Goal: Task Accomplishment & Management: Manage account settings

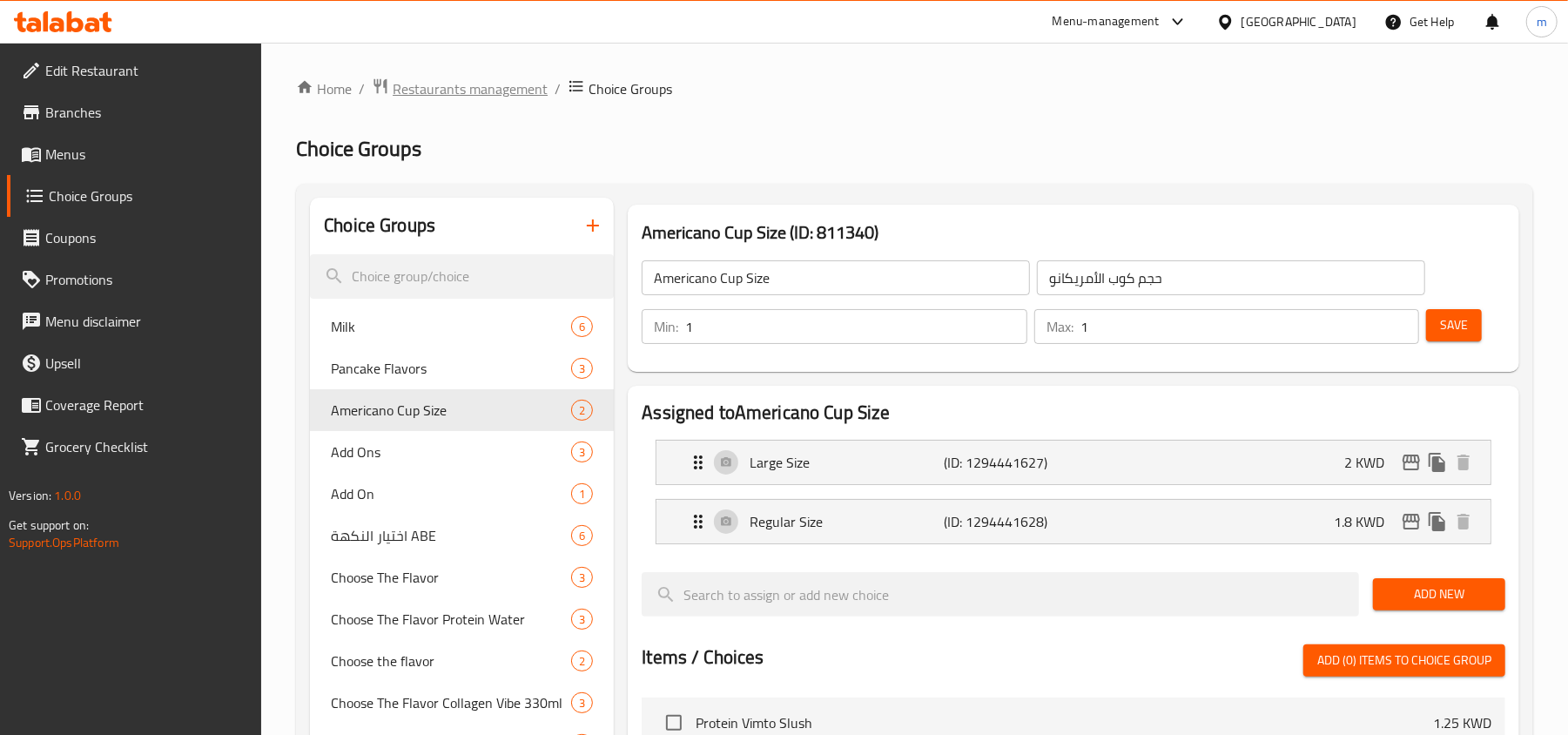
click at [441, 78] on span "Restaurants management" at bounding box center [470, 89] width 155 height 21
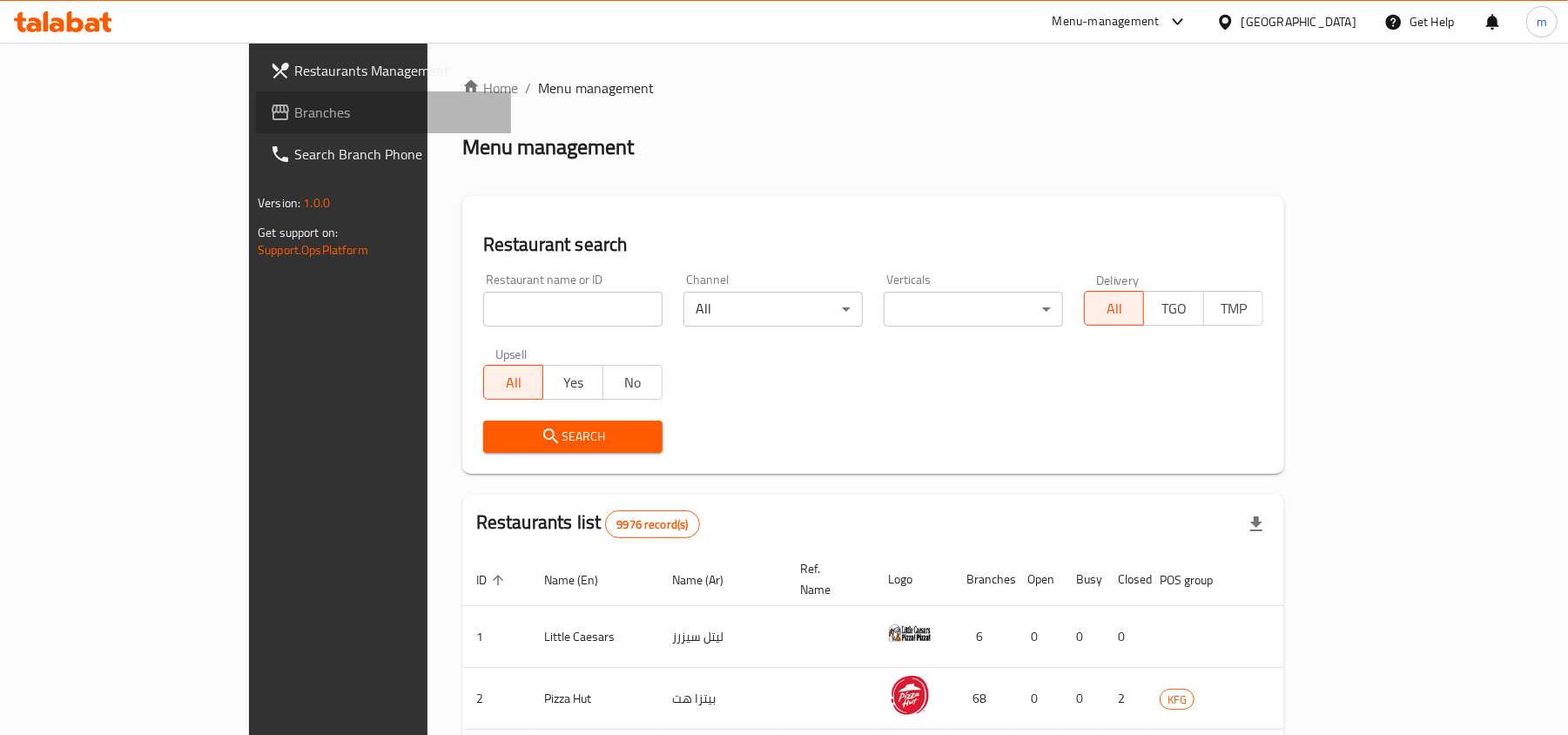
click at [294, 106] on span "Branches" at bounding box center [395, 112] width 203 height 21
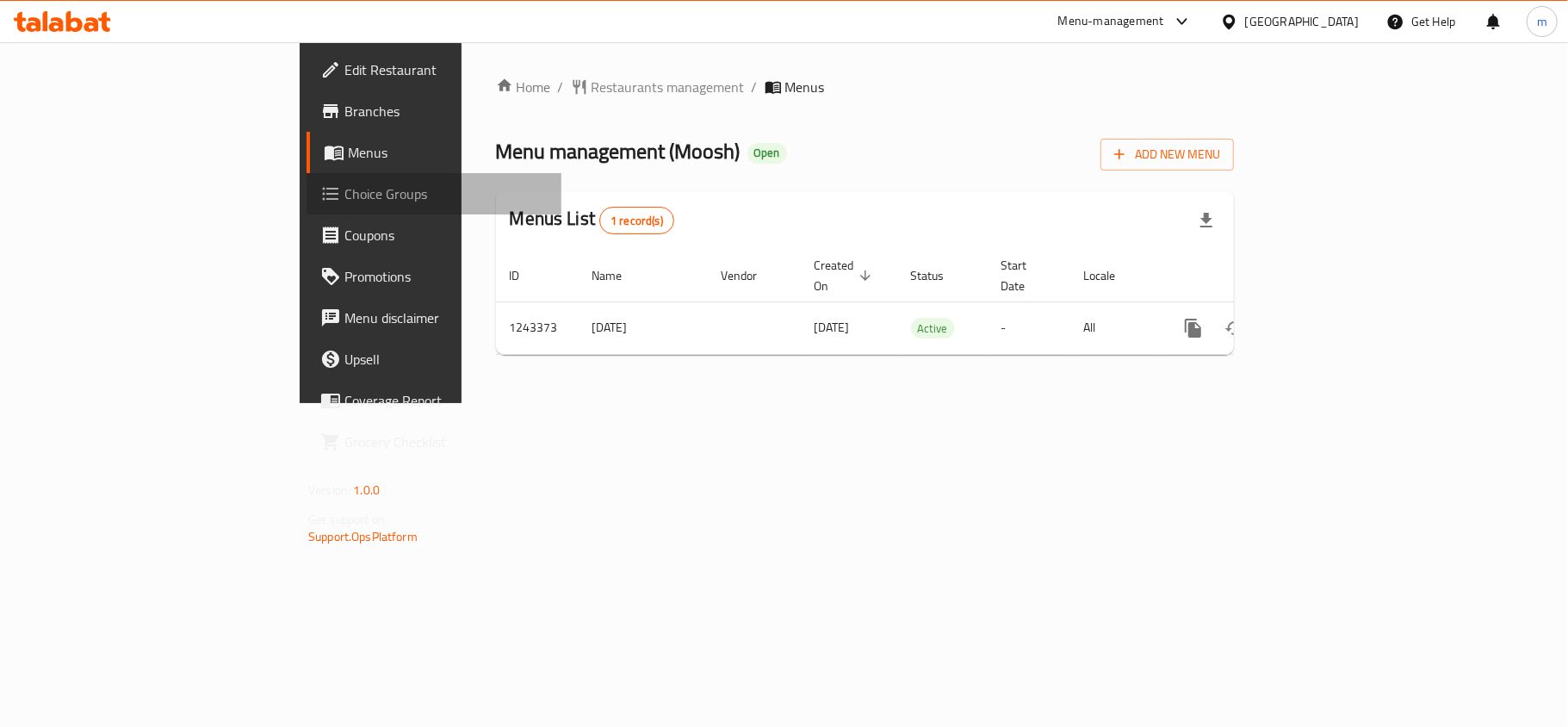
click at [345, 193] on span "Choice Groups" at bounding box center [446, 194] width 203 height 21
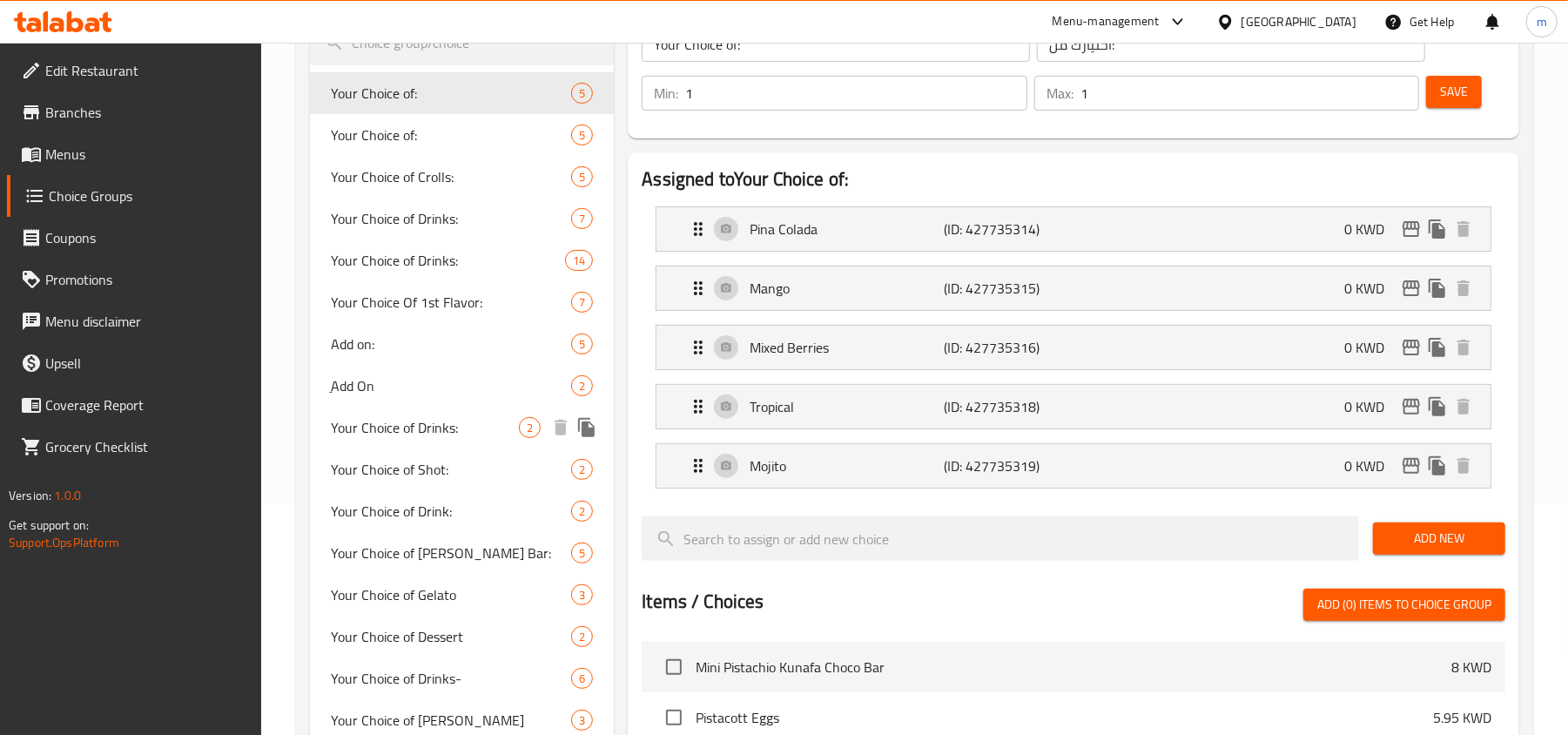
scroll to position [349, 0]
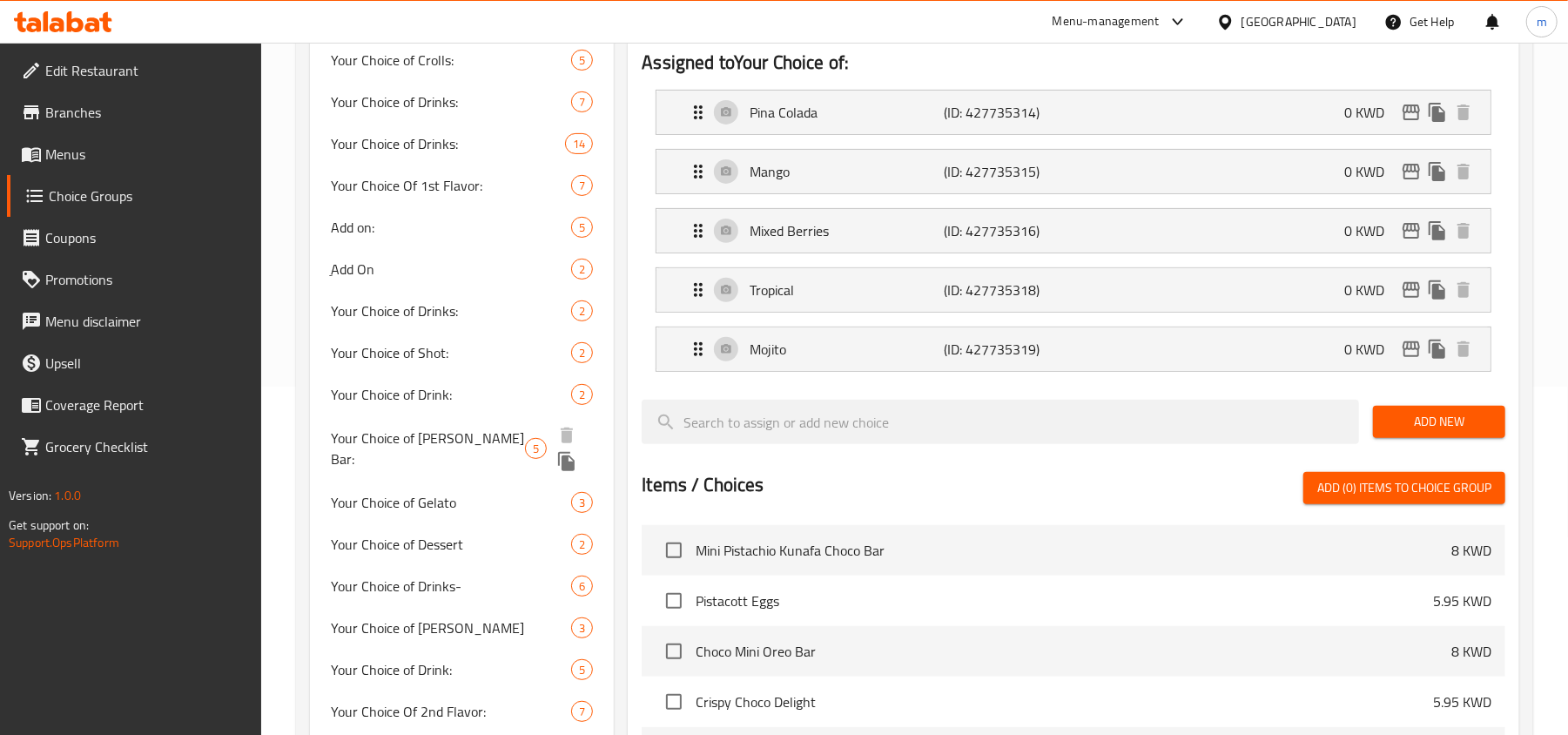
click at [414, 439] on span "Your Choice of Kunafa Choco Bar:" at bounding box center [428, 449] width 194 height 42
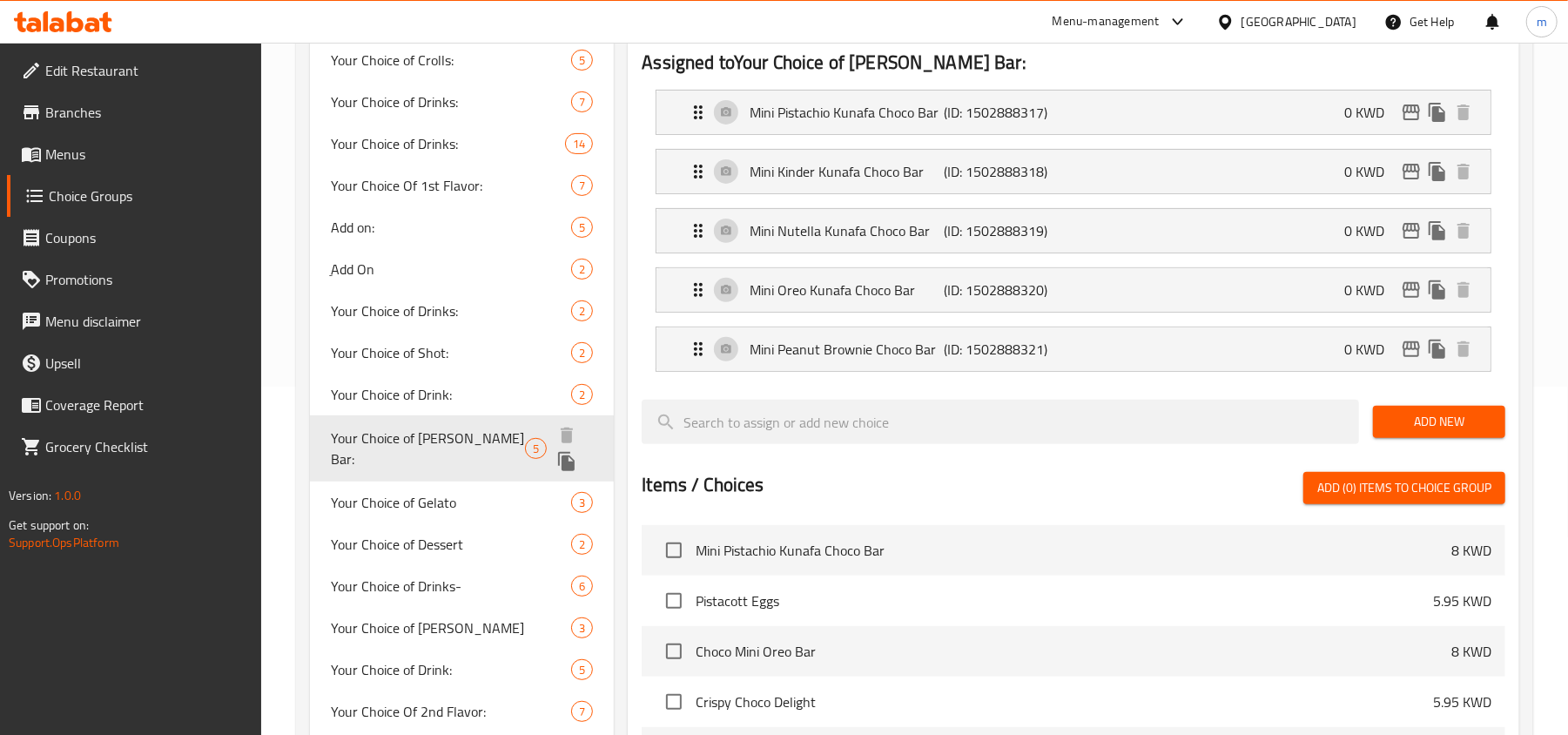
type input "Your Choice of Kunafa Choco Bar:"
type input "اختيارك من كنافة شوكو بار:"
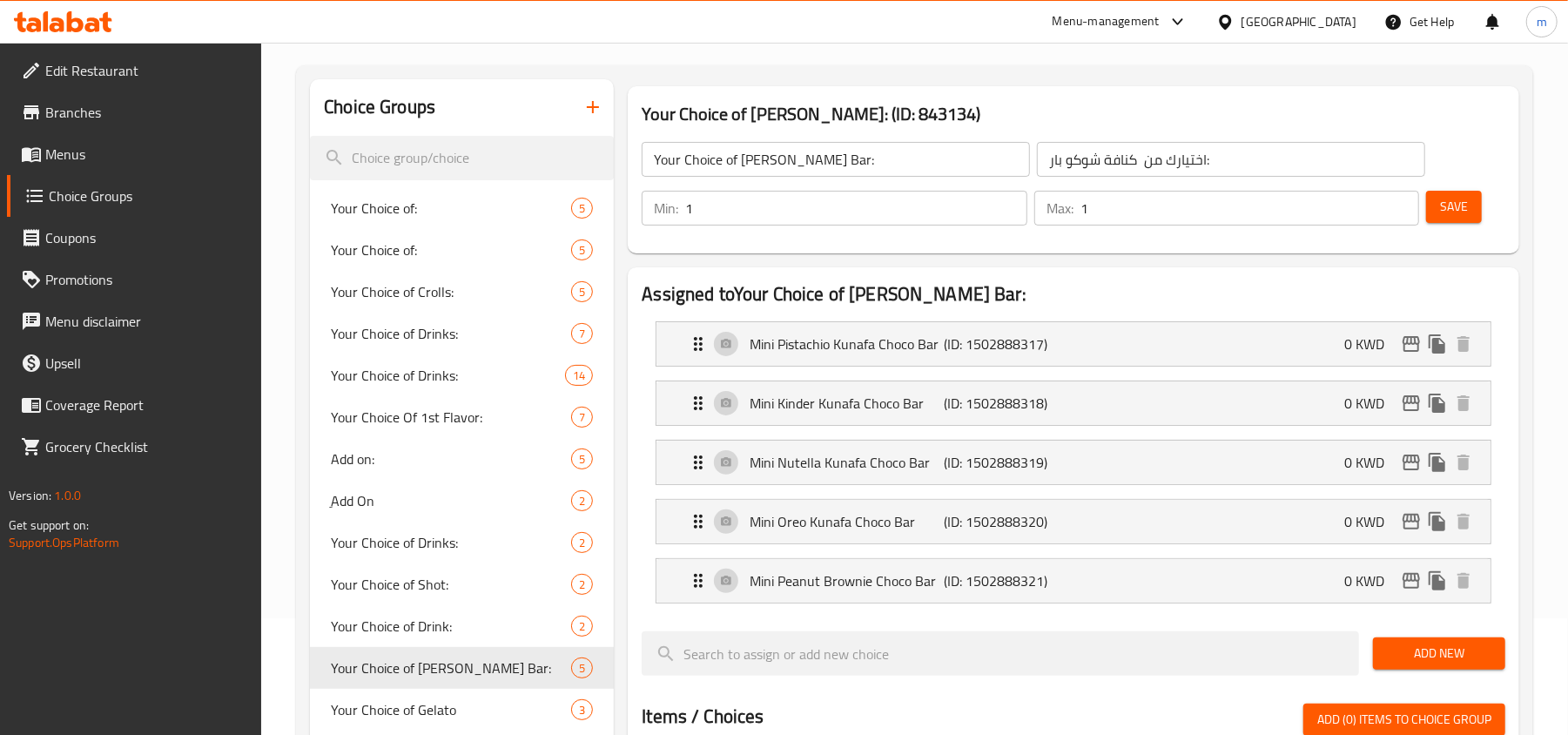
scroll to position [116, 0]
click at [692, 349] on icon "Expand" at bounding box center [699, 345] width 21 height 21
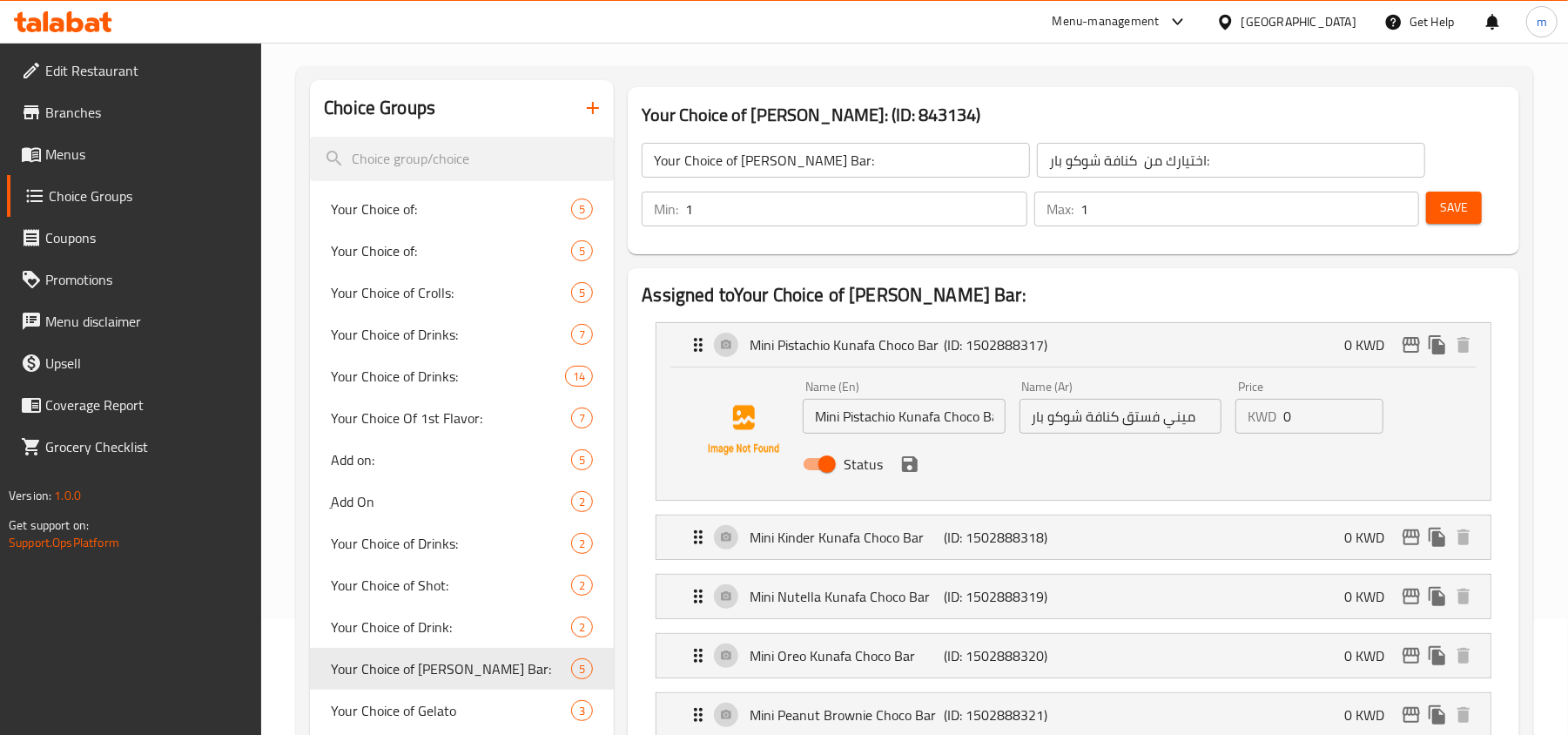
scroll to position [232, 0]
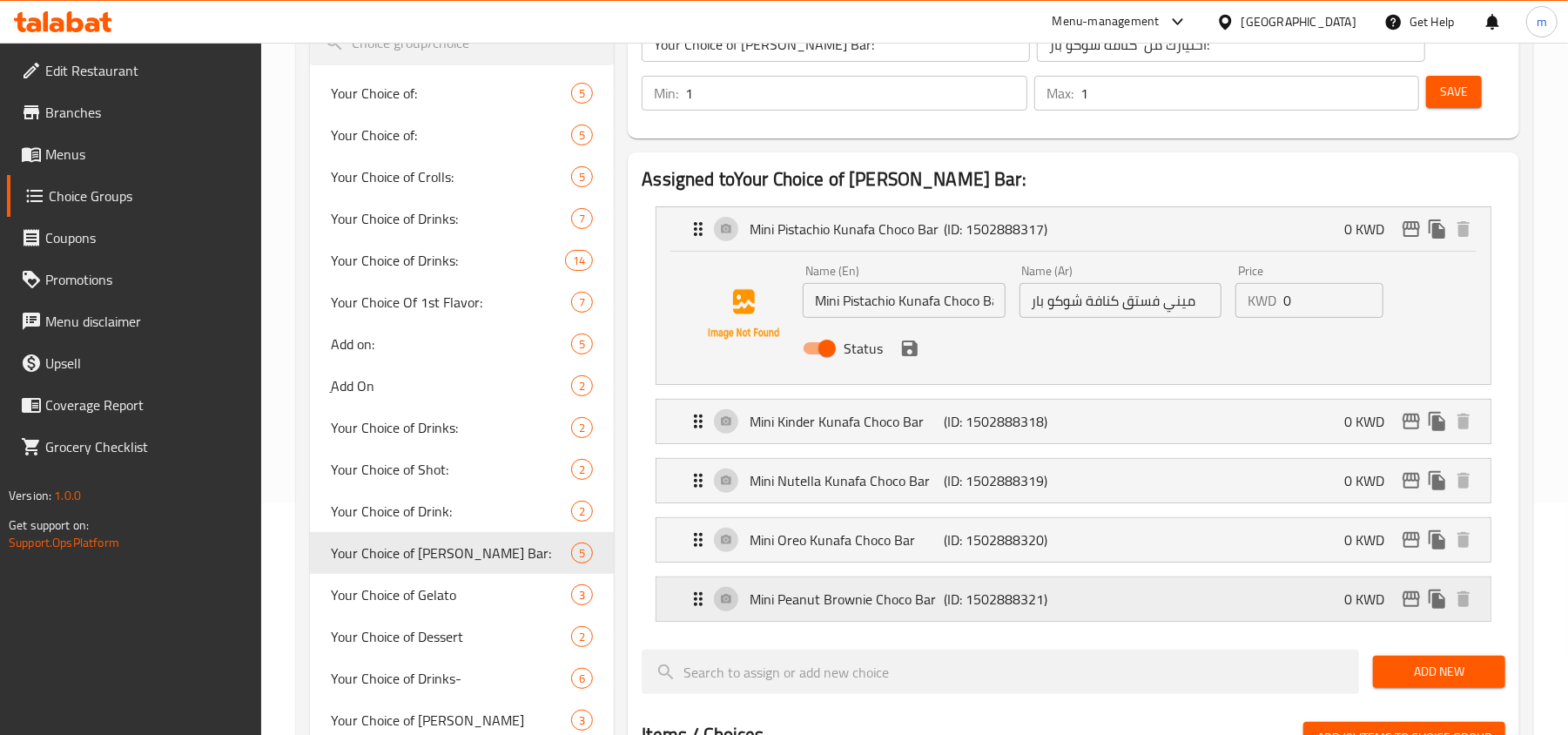
click at [698, 600] on icon "Expand" at bounding box center [699, 599] width 9 height 14
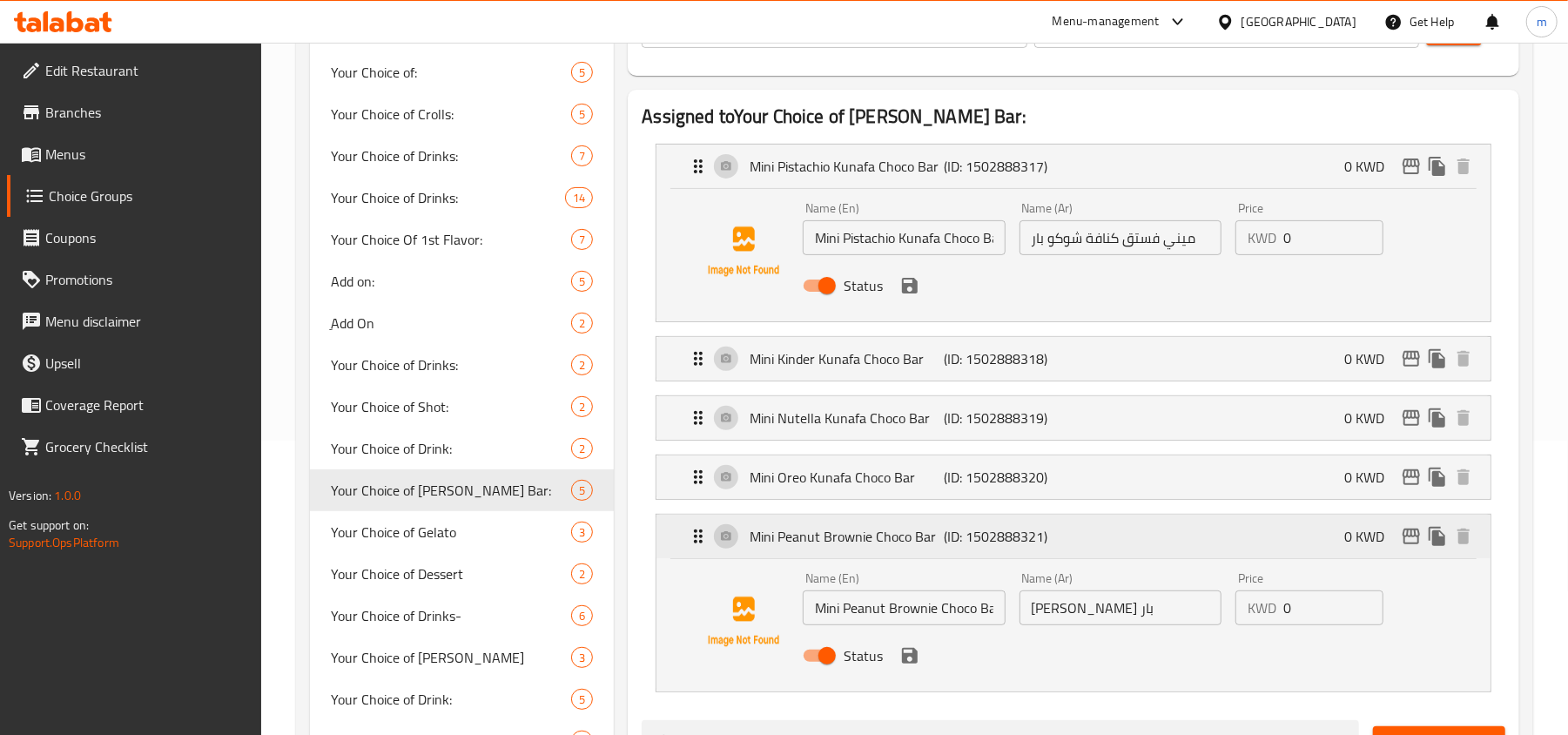
scroll to position [349, 0]
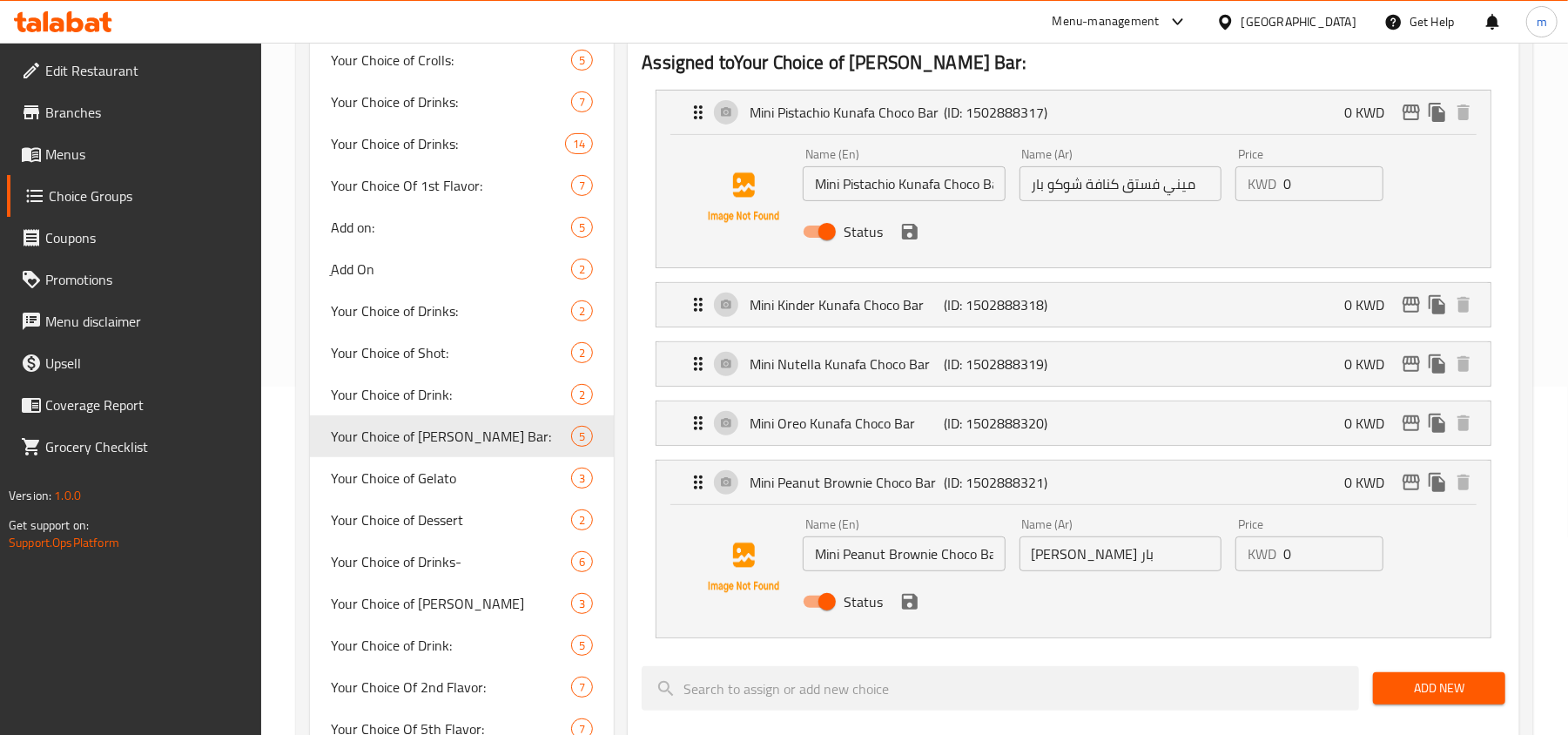
click at [701, 453] on li "Mini Oreo Kunafa Choco Bar (ID: 1502888320) 0 KWD Name (En) Mini Oreo Kunafa Ch…" at bounding box center [1074, 422] width 864 height 59
click at [694, 432] on icon "Expand" at bounding box center [699, 423] width 21 height 21
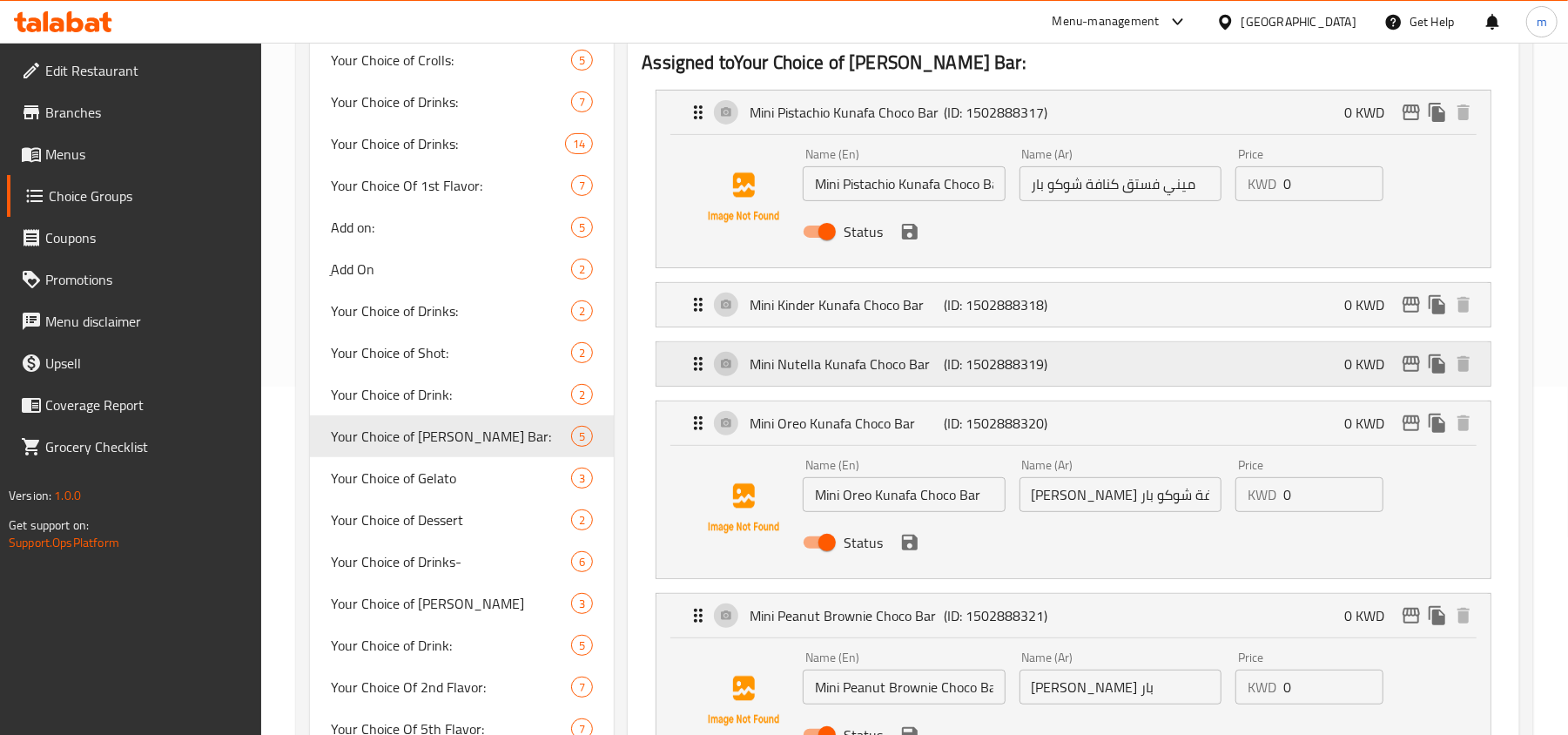
click at [701, 366] on icon "Expand" at bounding box center [699, 364] width 9 height 14
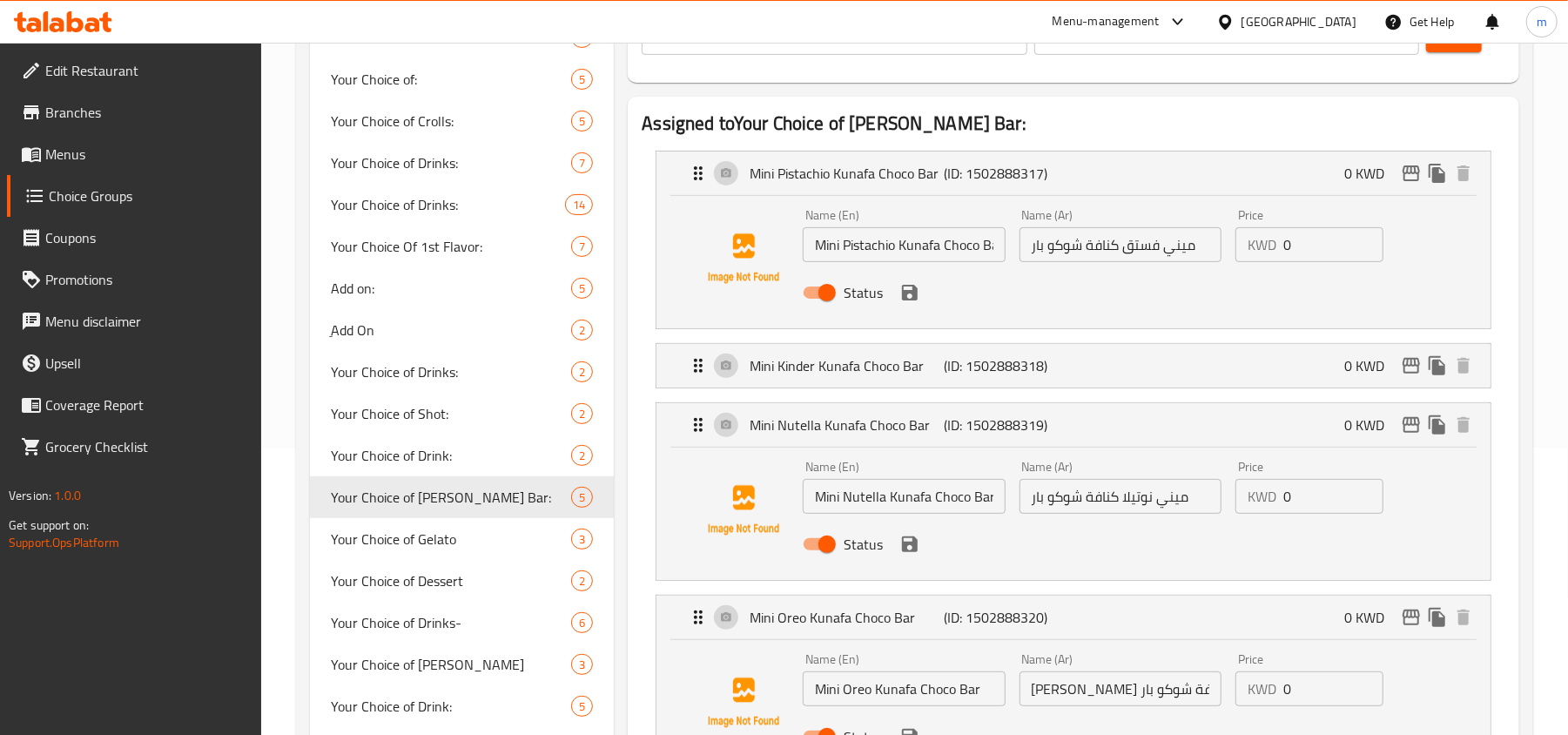
scroll to position [116, 0]
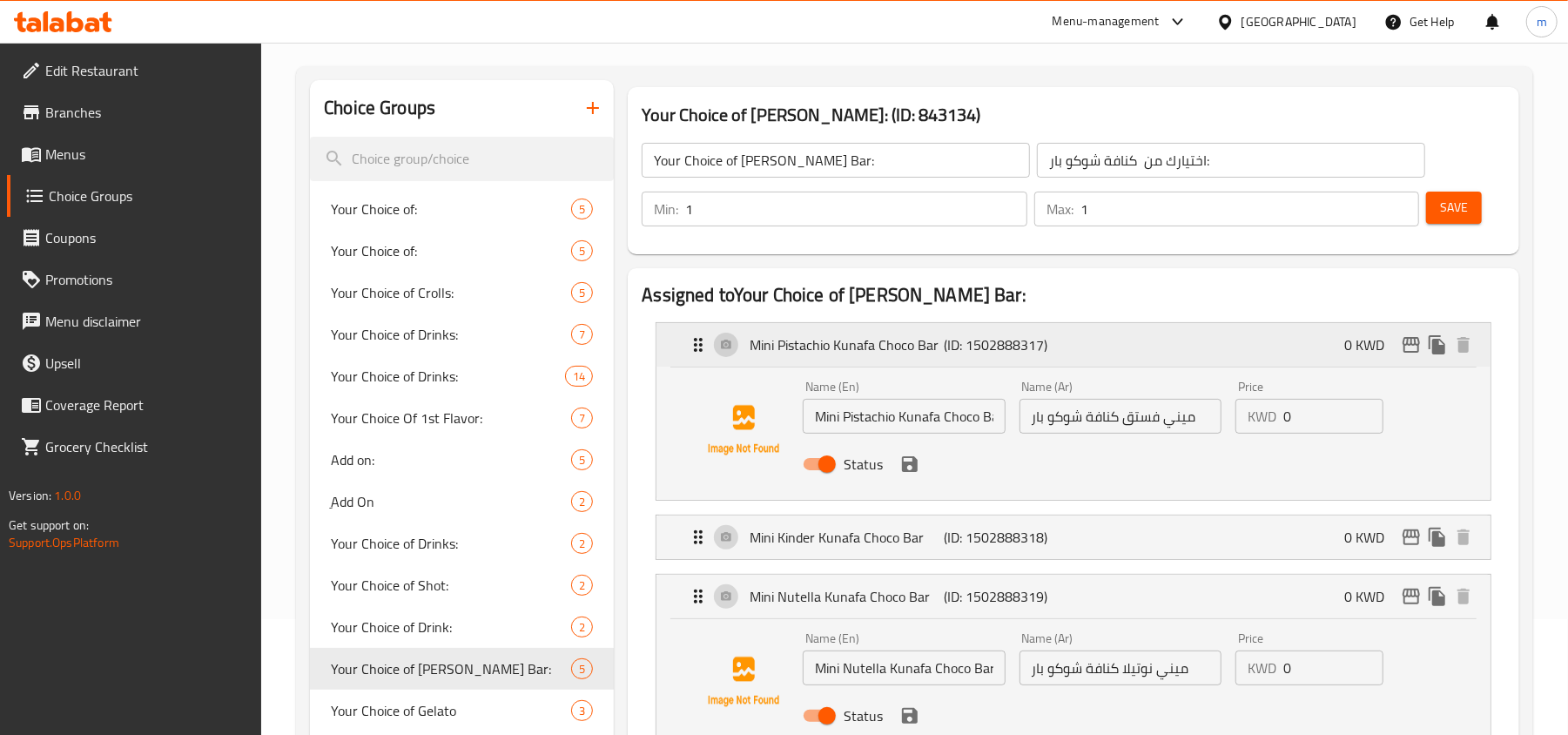
click at [701, 349] on icon "Expand" at bounding box center [699, 345] width 9 height 14
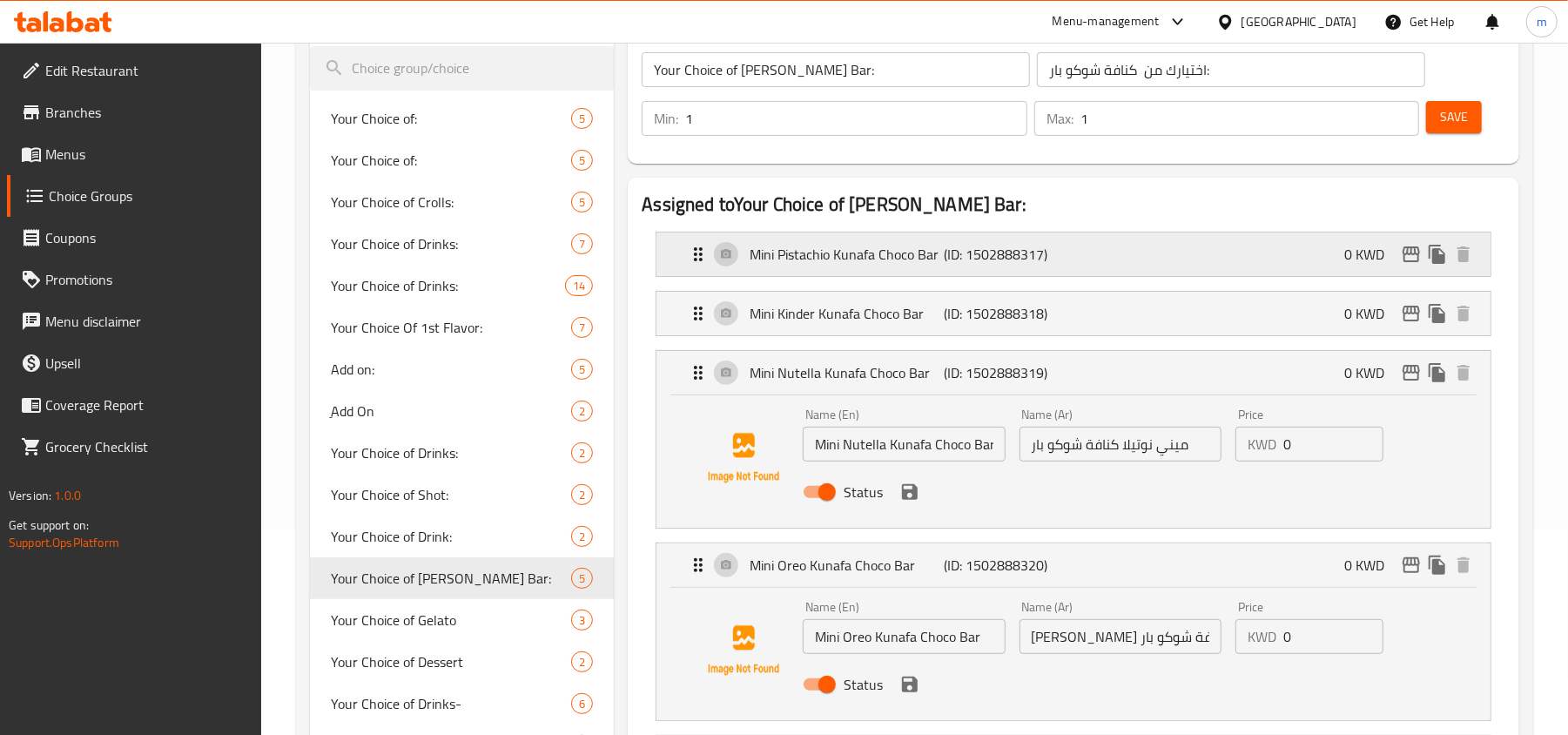
scroll to position [232, 0]
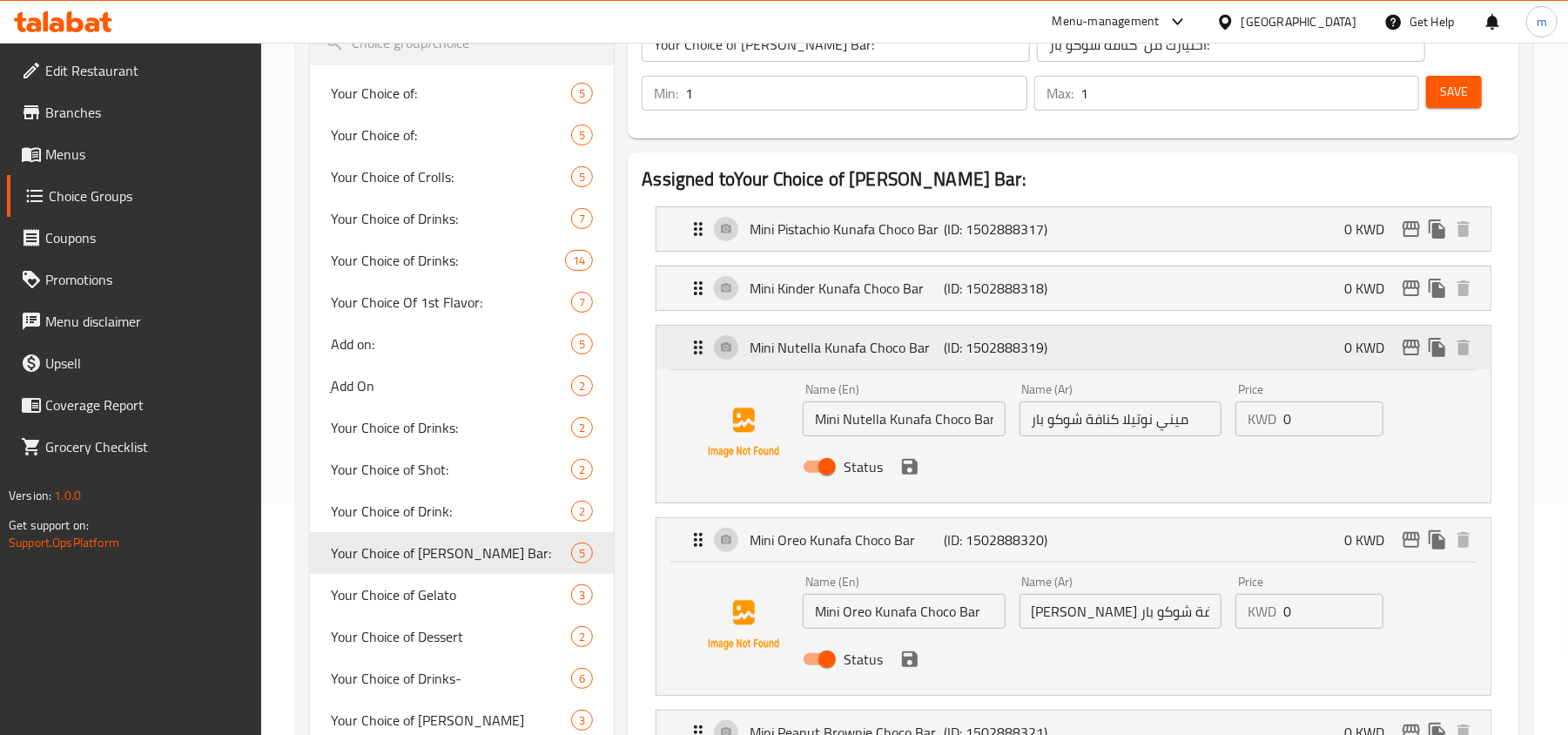
click at [697, 361] on div "Mini Nutella Kunafa Choco Bar (ID: 1502888319) 0 KWD" at bounding box center [1079, 348] width 782 height 44
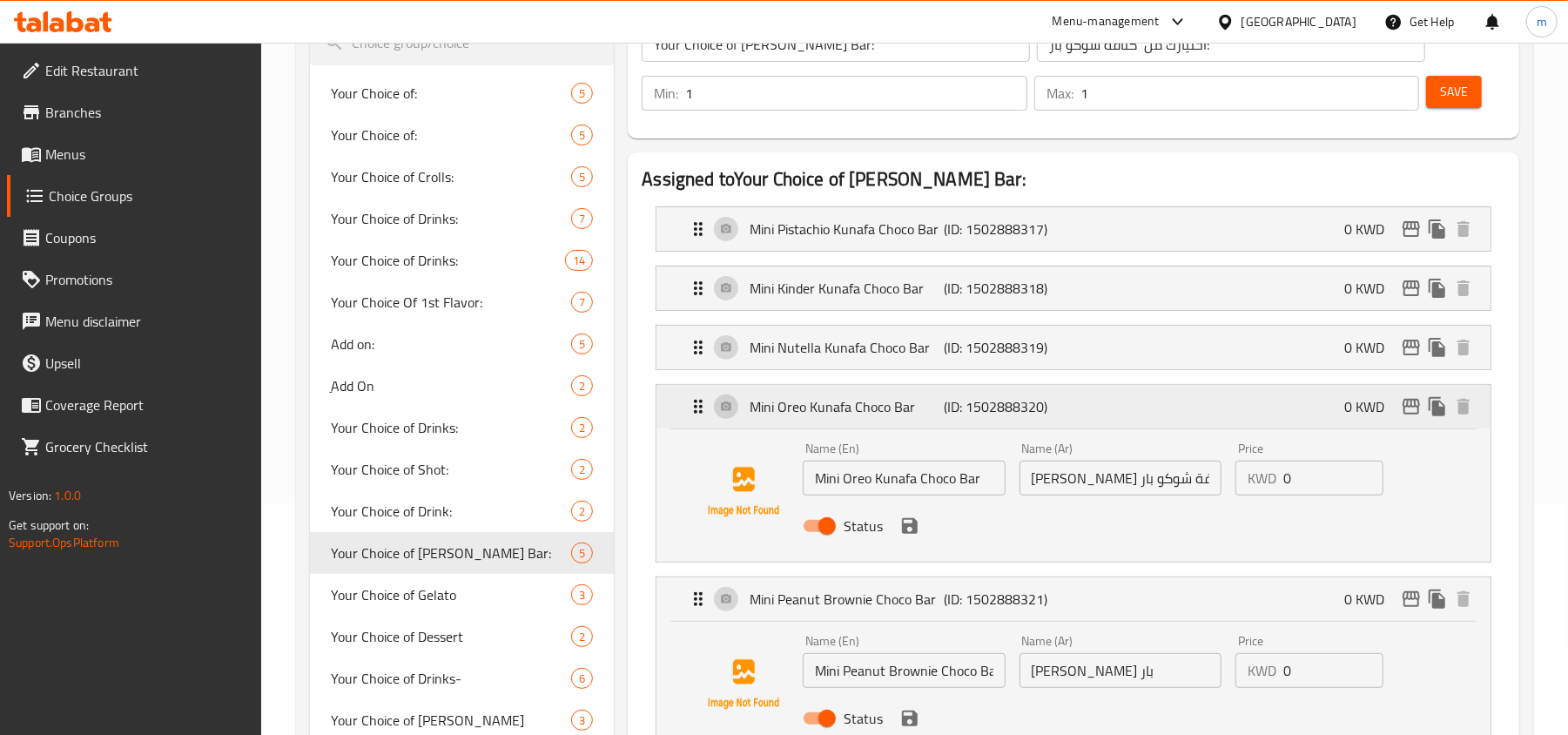
click at [714, 426] on div "Mini Oreo Kunafa Choco Bar (ID: 1502888320) 0 KWD" at bounding box center [1079, 407] width 782 height 44
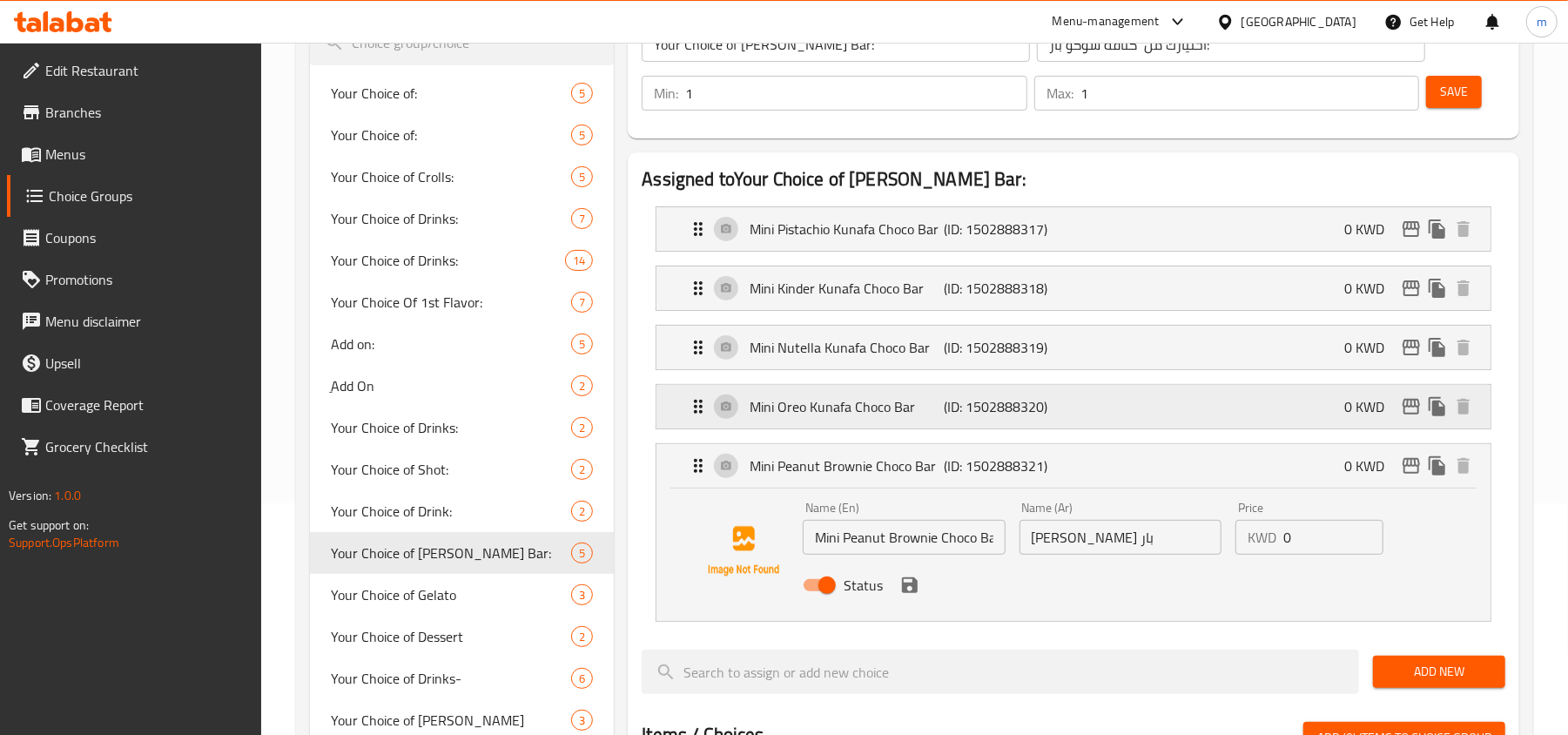
click at [703, 412] on icon "Expand" at bounding box center [699, 407] width 21 height 21
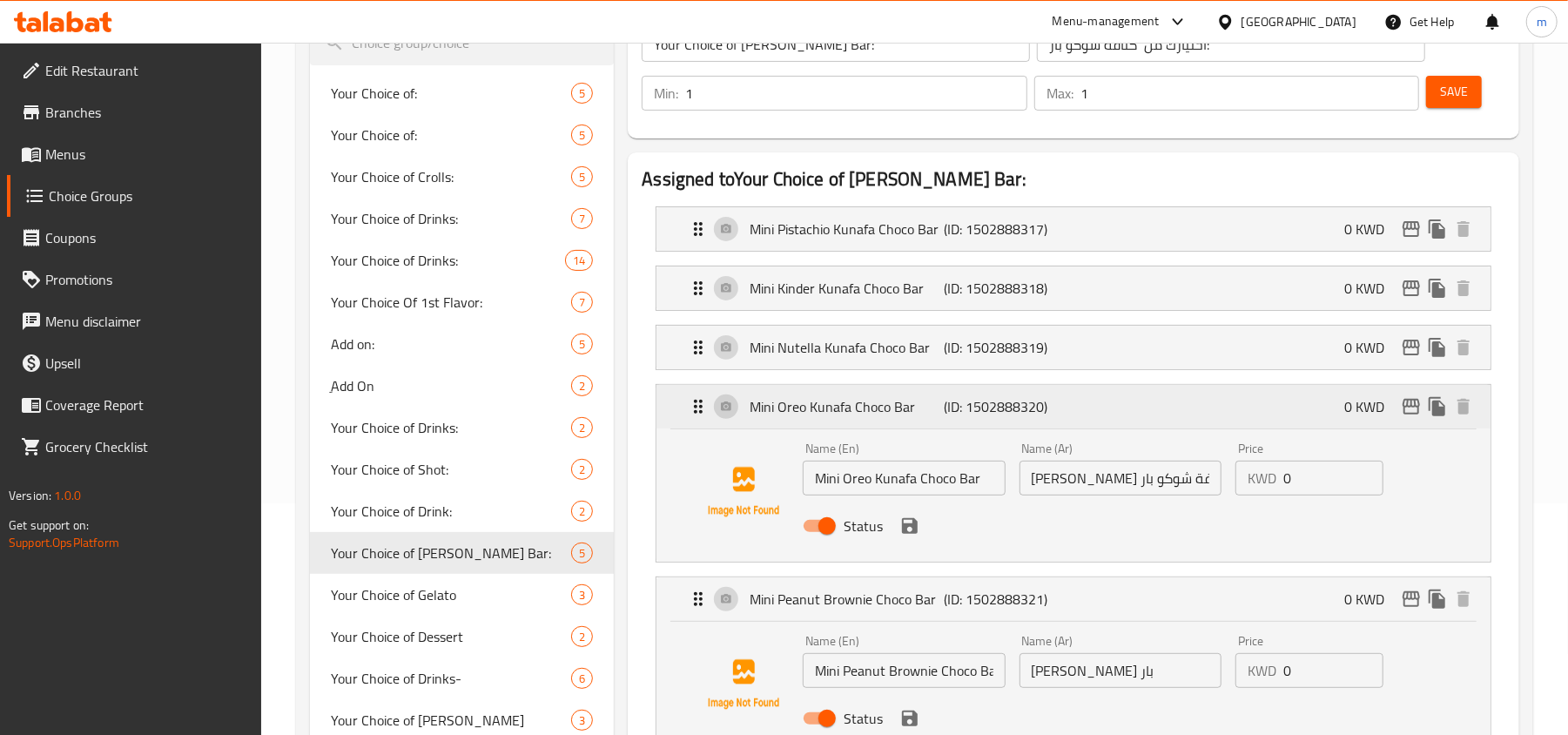
click at [697, 415] on icon "Expand" at bounding box center [699, 407] width 21 height 21
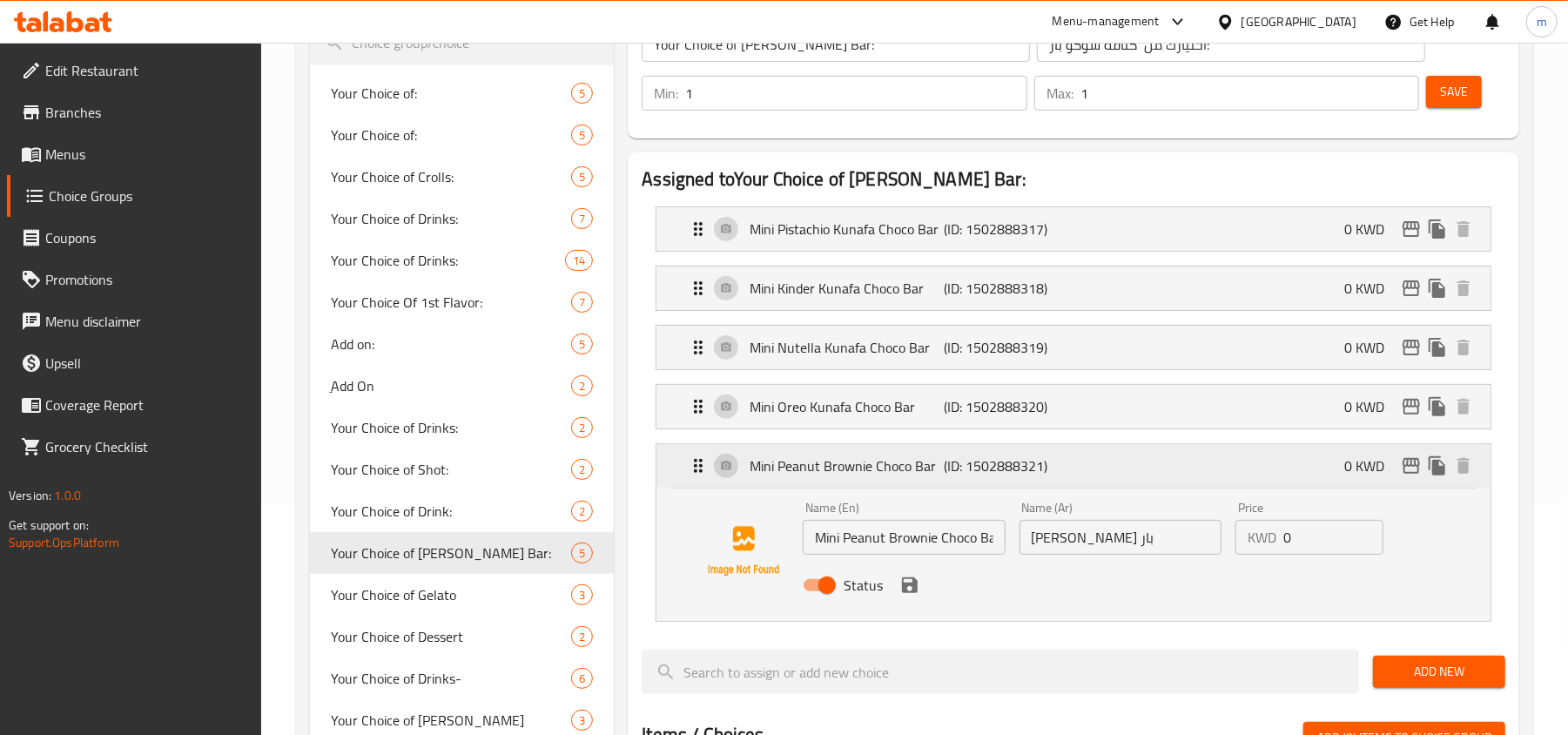
click at [692, 479] on div "Mini Peanut Brownie Choco Bar (ID: 1502888321) 0 KWD" at bounding box center [1079, 466] width 782 height 44
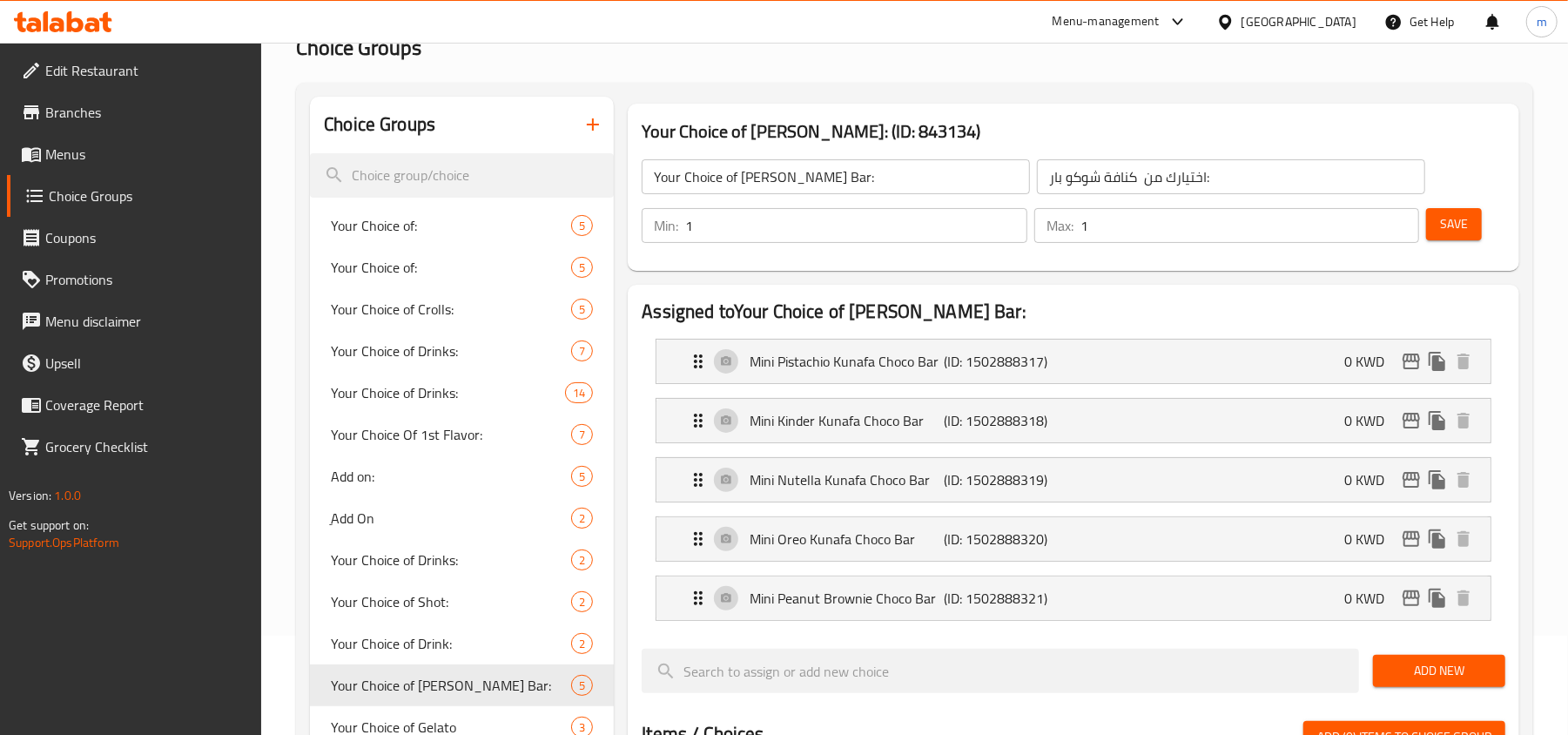
scroll to position [0, 0]
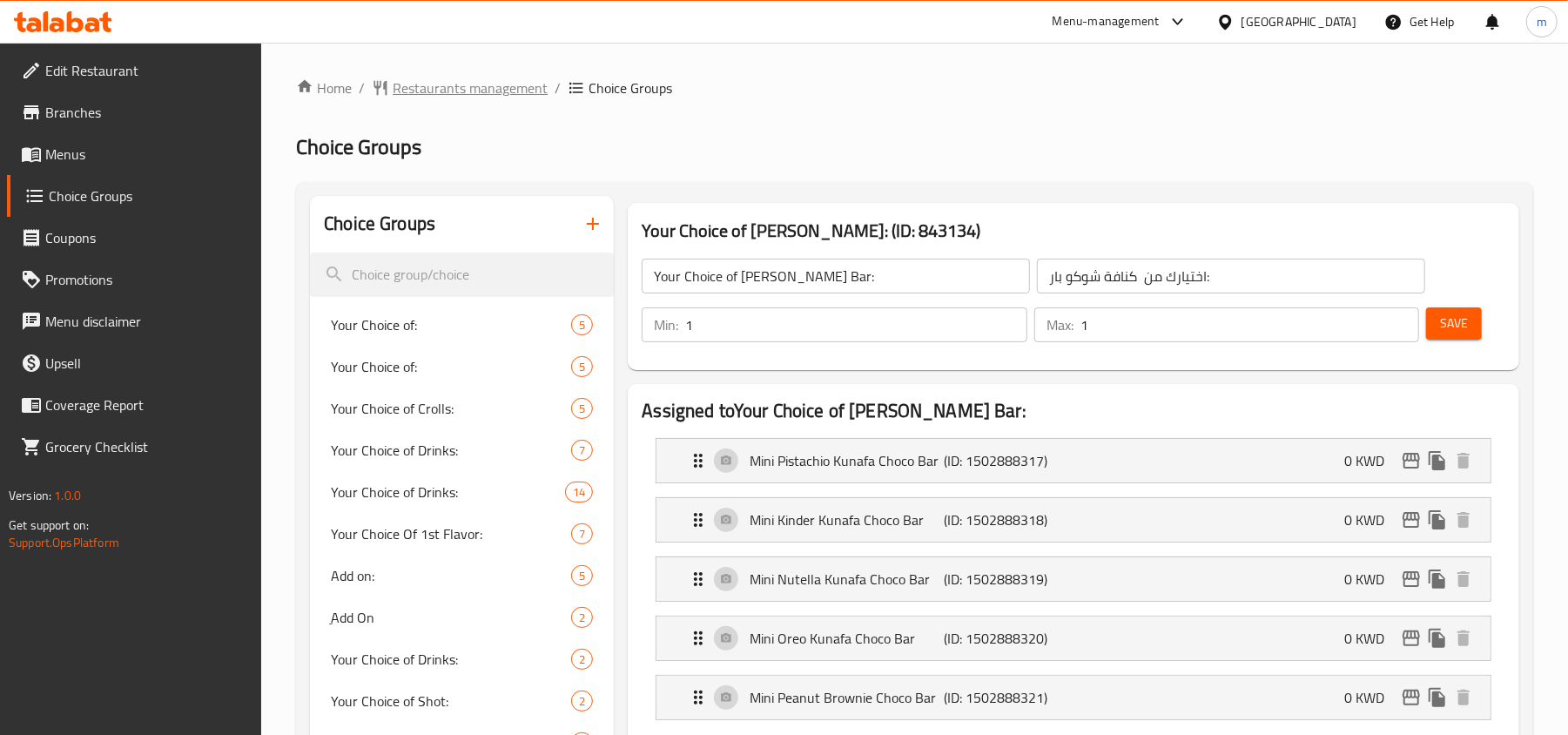
click at [440, 77] on span "Restaurants management" at bounding box center [470, 88] width 155 height 21
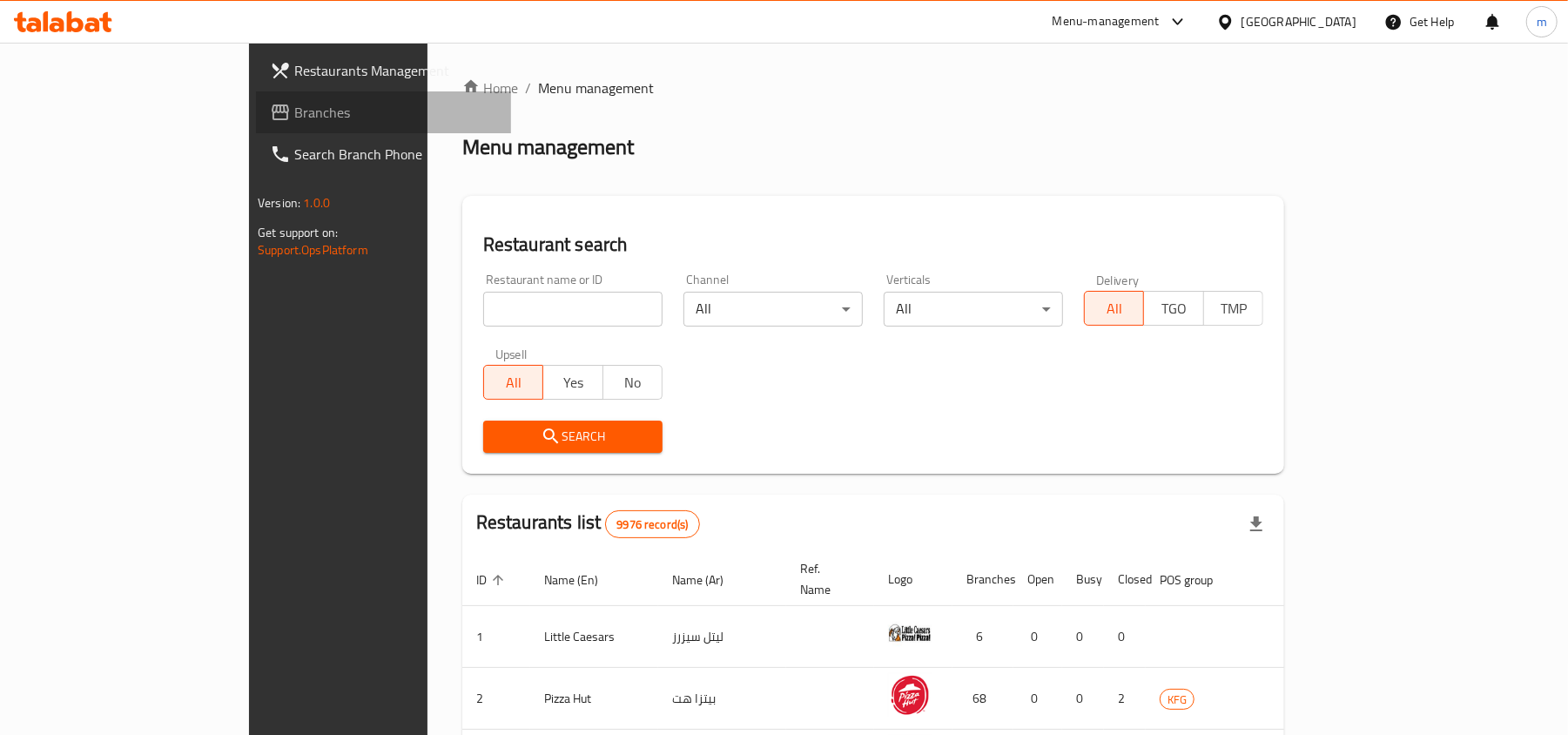
click at [294, 109] on span "Branches" at bounding box center [395, 112] width 203 height 21
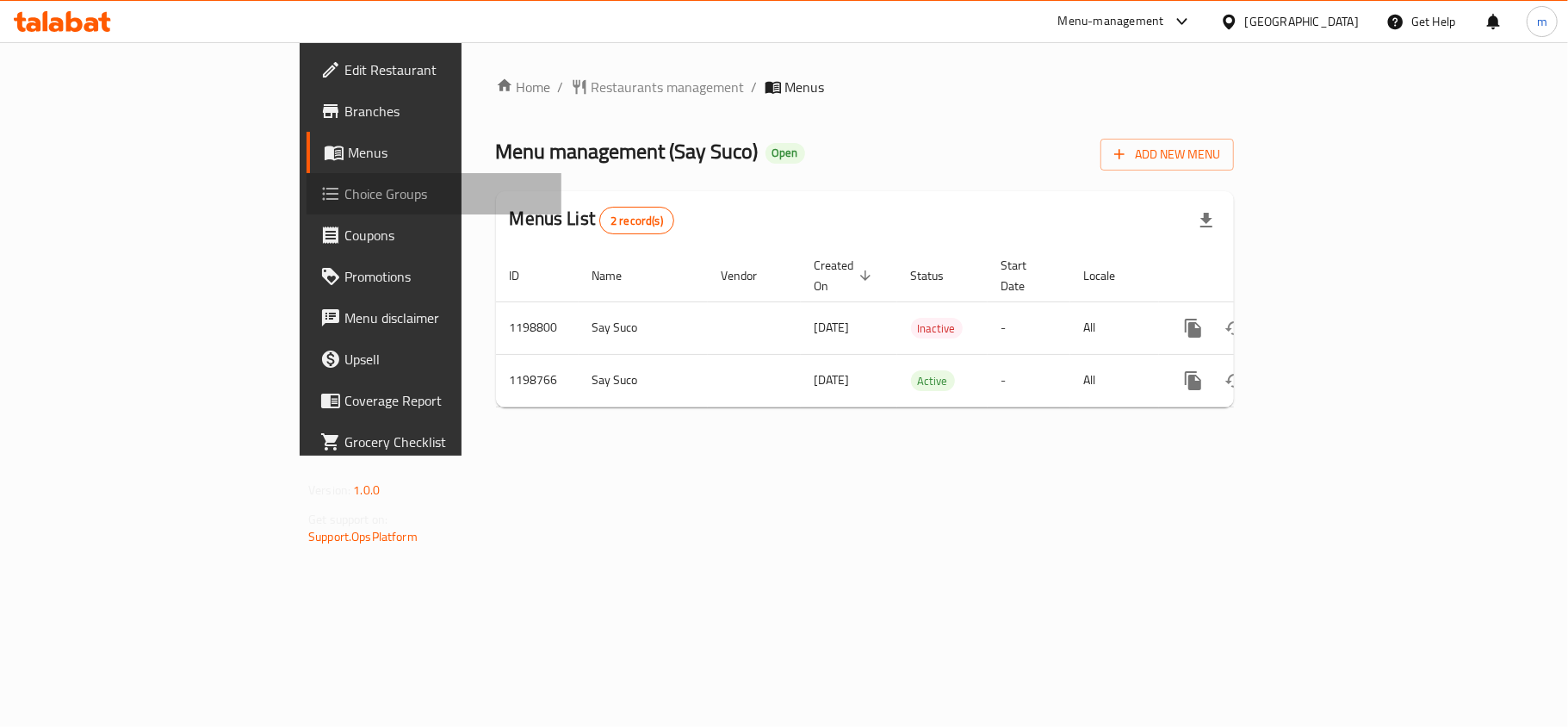
click at [345, 183] on span "Choice Groups" at bounding box center [446, 194] width 203 height 21
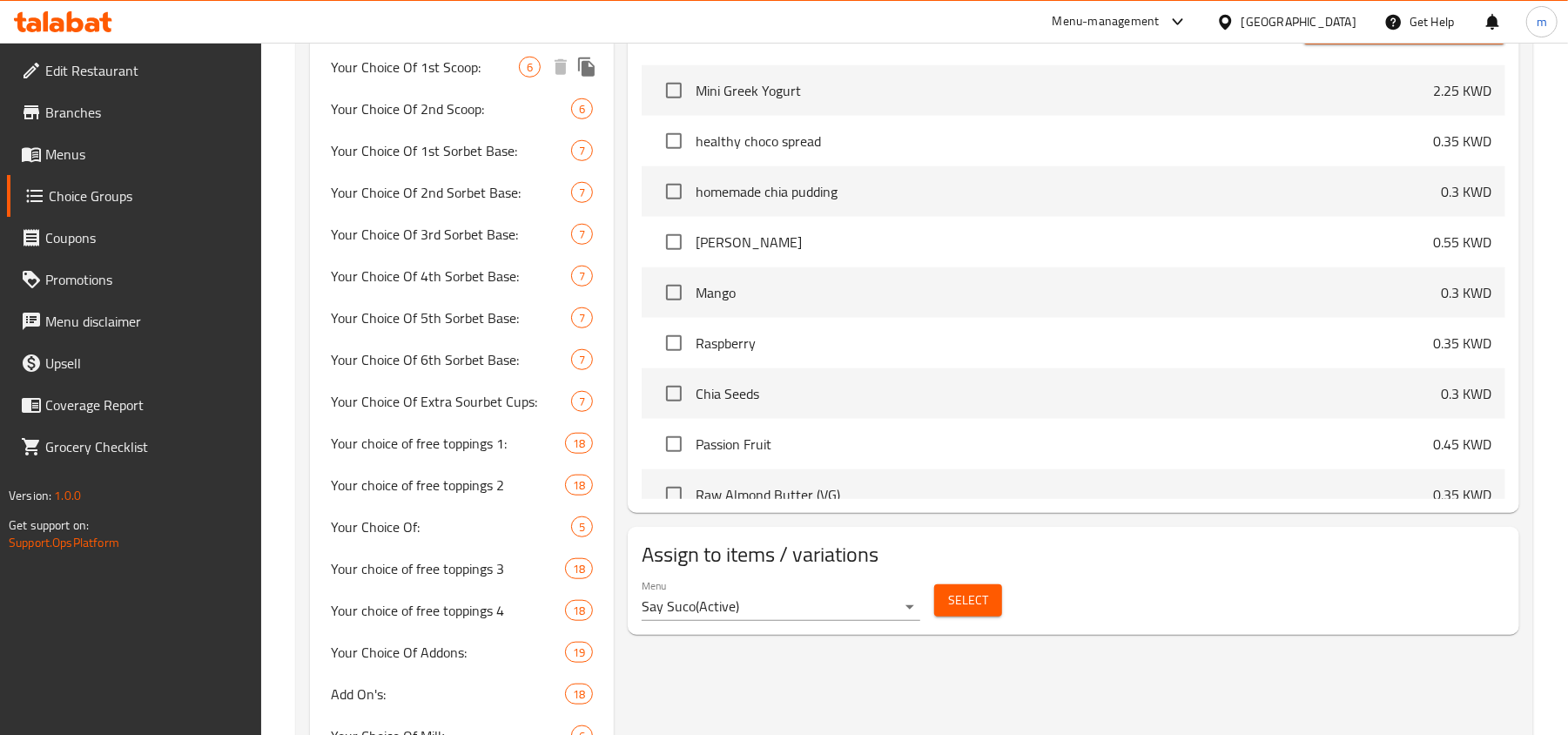
scroll to position [928, 0]
click at [434, 441] on span "Your choice of free toppings 1:" at bounding box center [421, 442] width 182 height 21
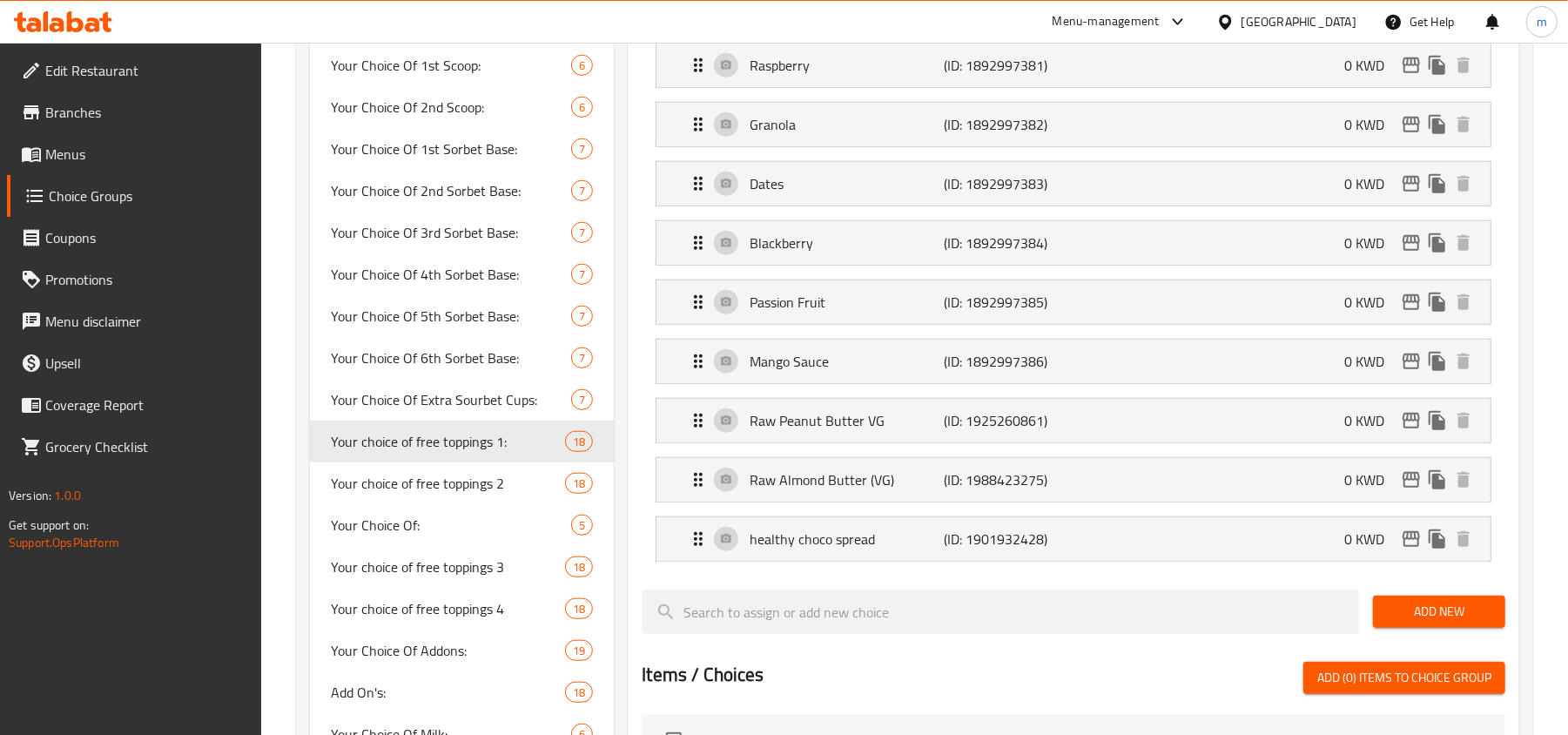
type input "Your choice of free toppings 1:"
type input "اختيارك من إضافات مجانية 1"
click at [700, 547] on icon "Expand" at bounding box center [699, 539] width 21 height 21
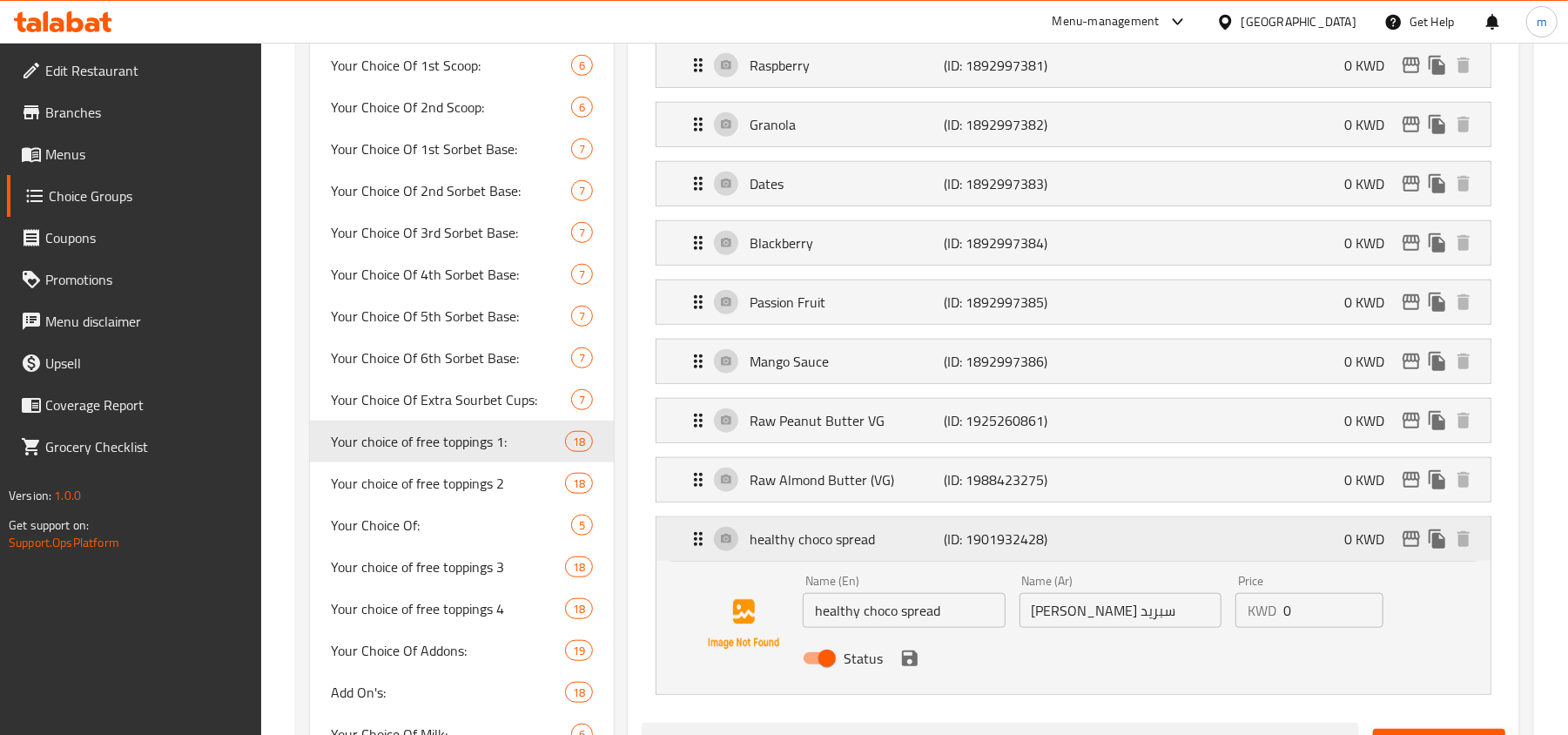
click at [700, 547] on icon "Expand" at bounding box center [699, 539] width 21 height 21
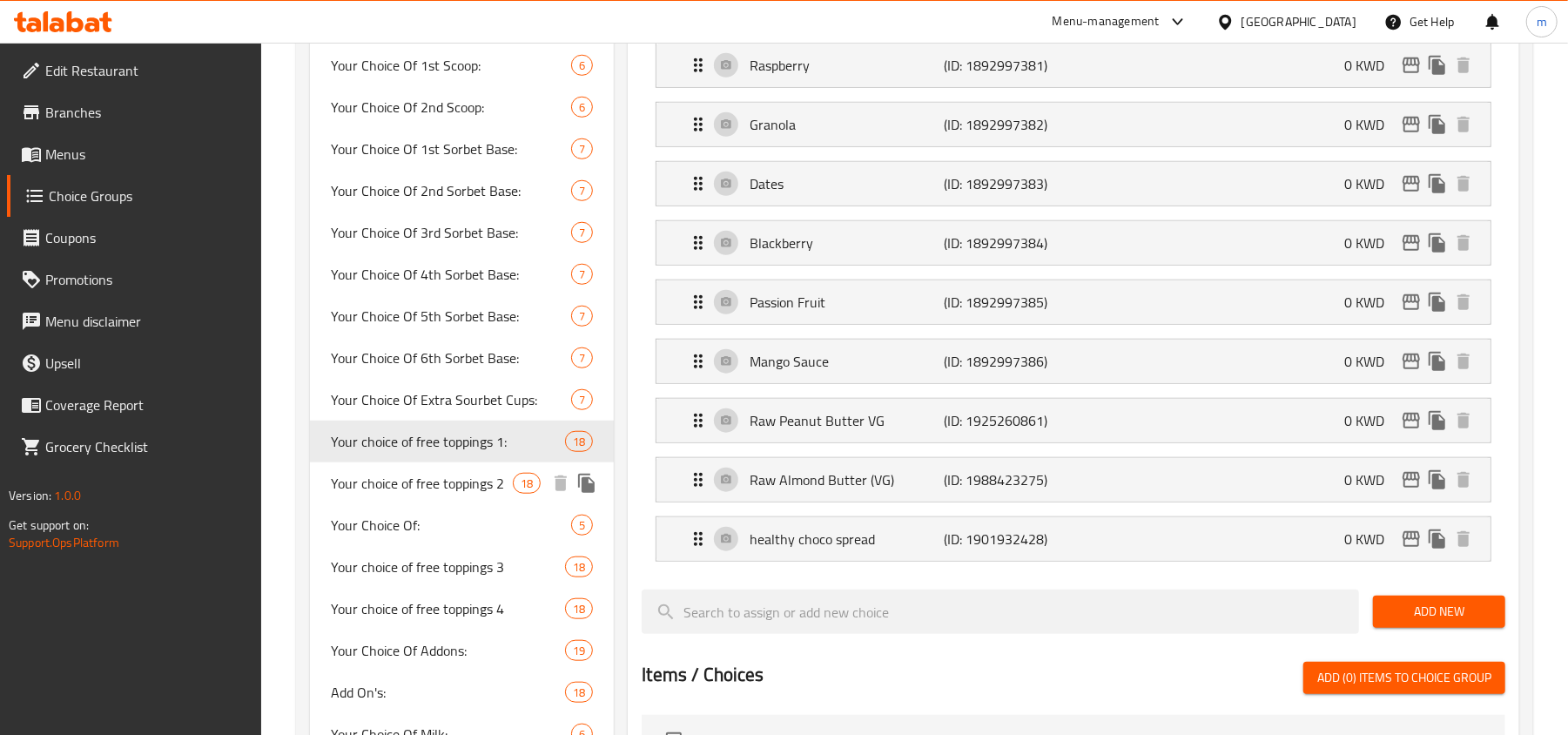
click at [478, 484] on span "Your choice of free toppings 2" at bounding box center [421, 484] width 182 height 21
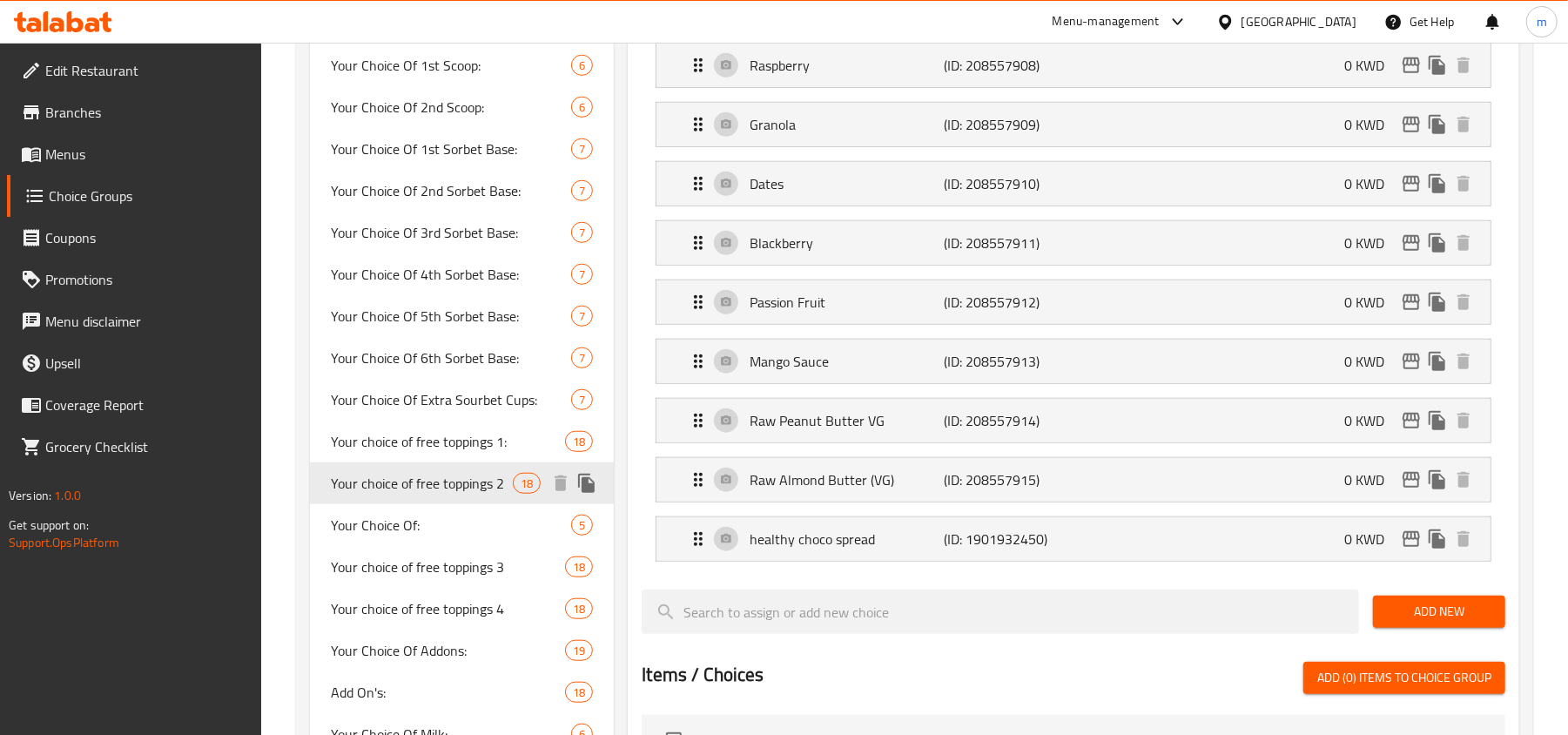
type input "Your choice of free toppings 2"
type input "اختيارك من إضافات مجانية 2"
click at [515, 484] on span "18" at bounding box center [527, 484] width 26 height 17
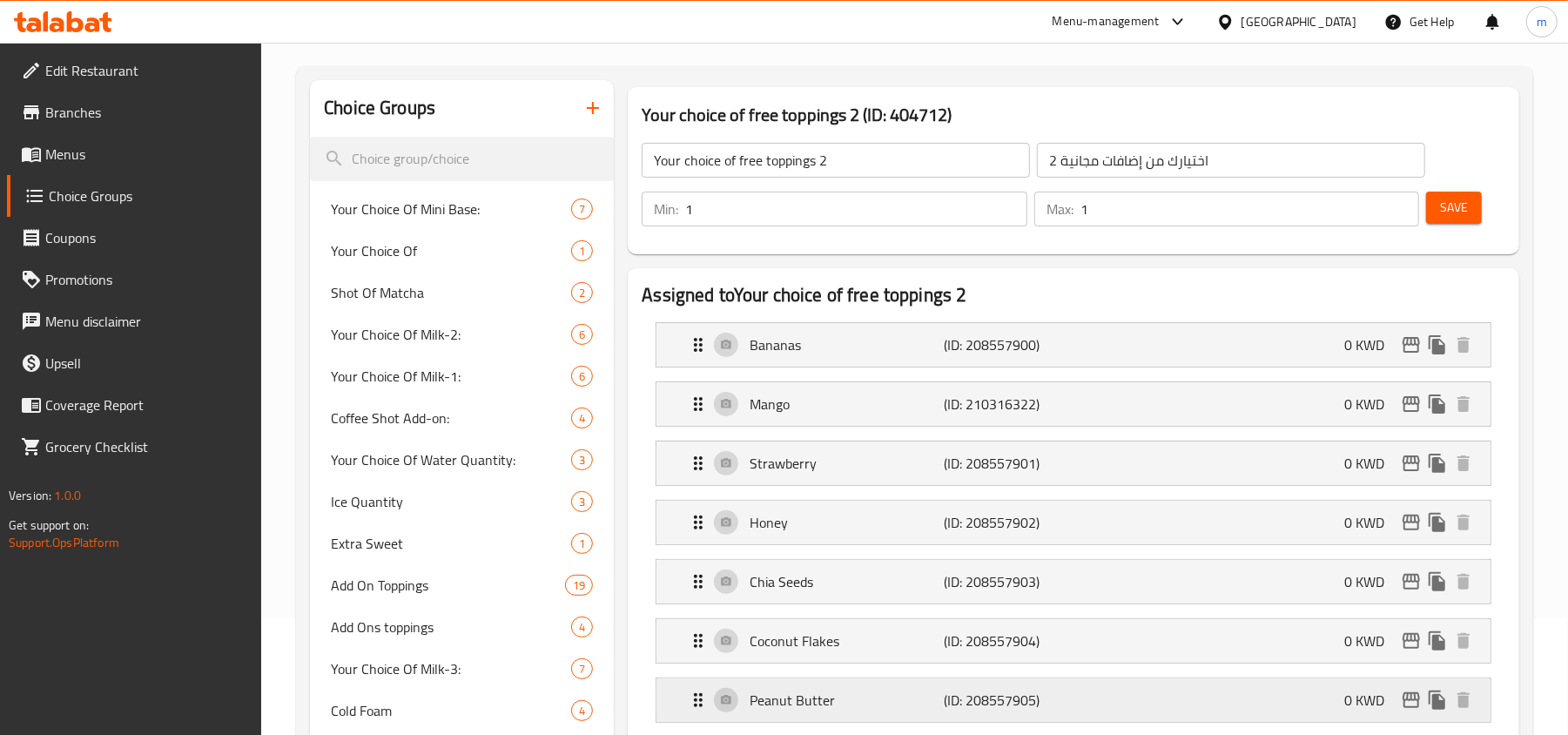
scroll to position [0, 0]
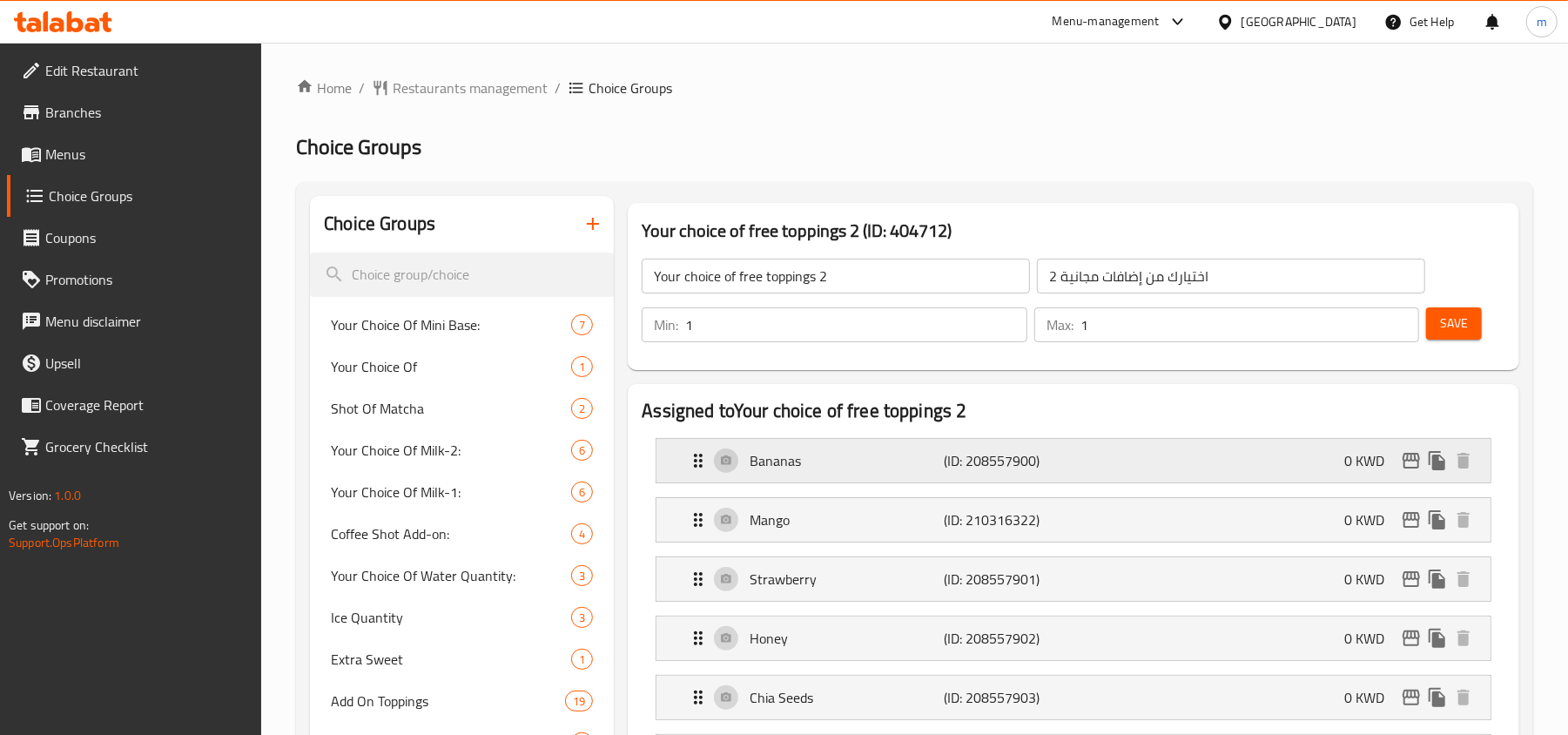
click at [694, 465] on icon "Expand" at bounding box center [699, 461] width 21 height 21
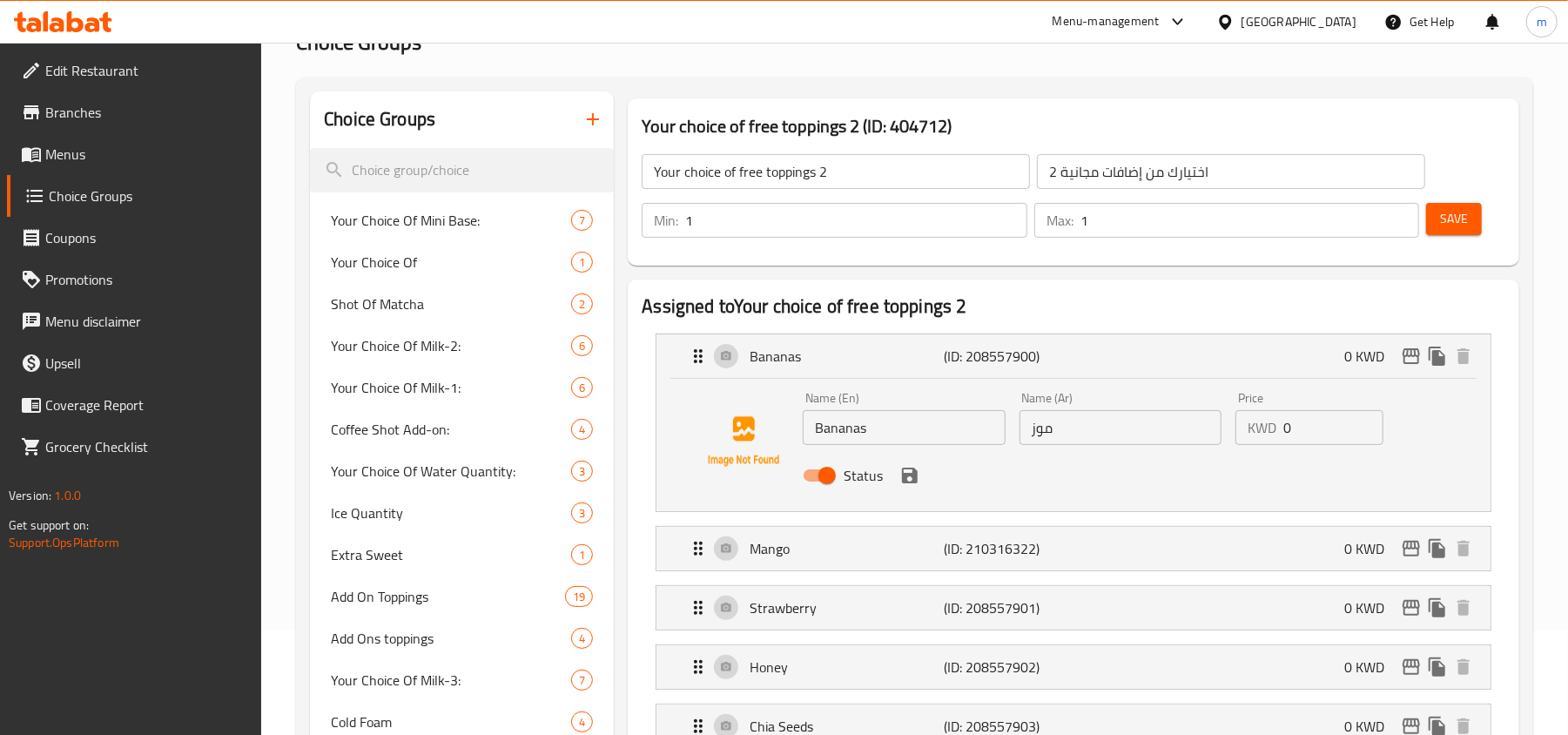
scroll to position [116, 0]
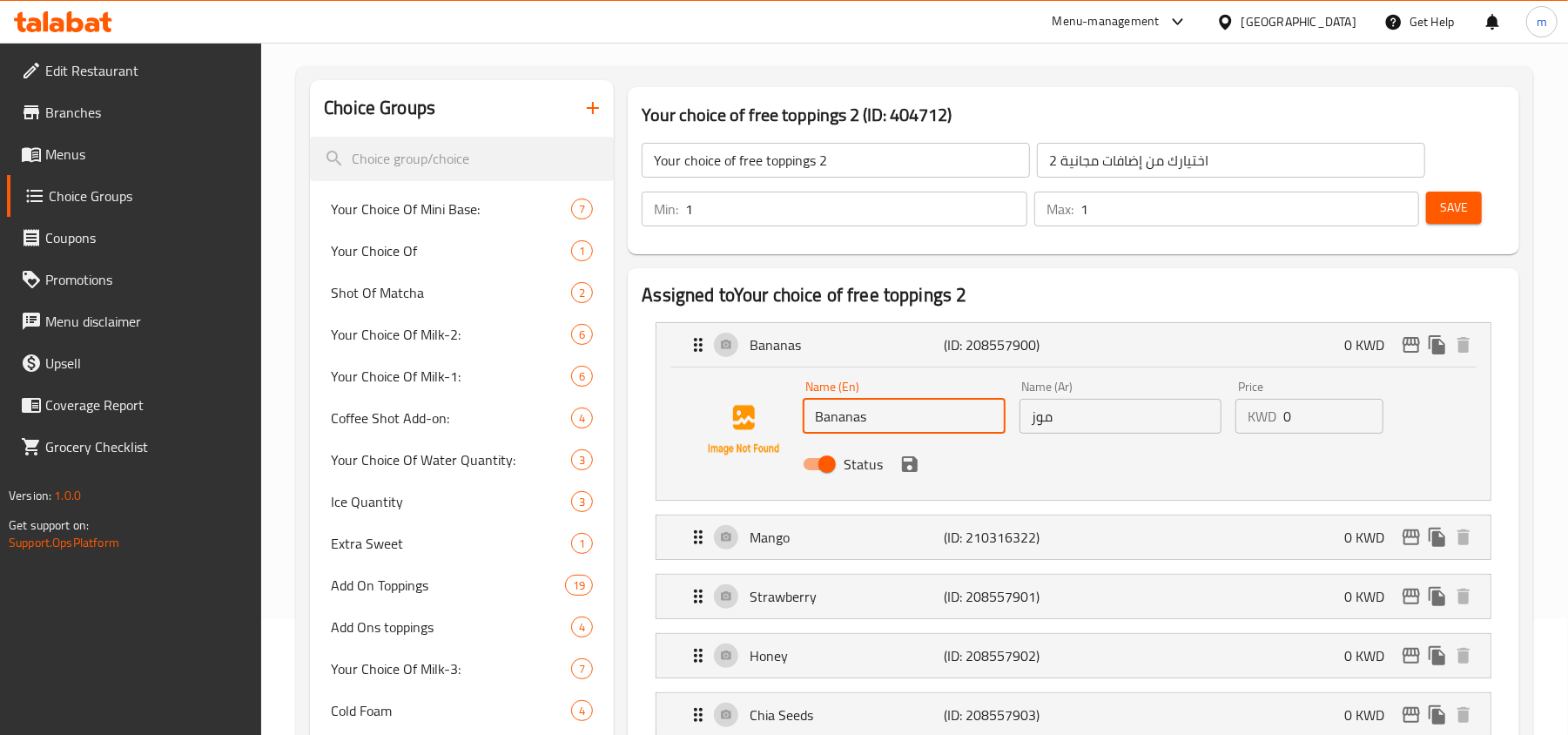
click at [834, 420] on input "Bananas" at bounding box center [904, 416] width 202 height 35
click at [700, 350] on icon "Expand" at bounding box center [699, 345] width 9 height 14
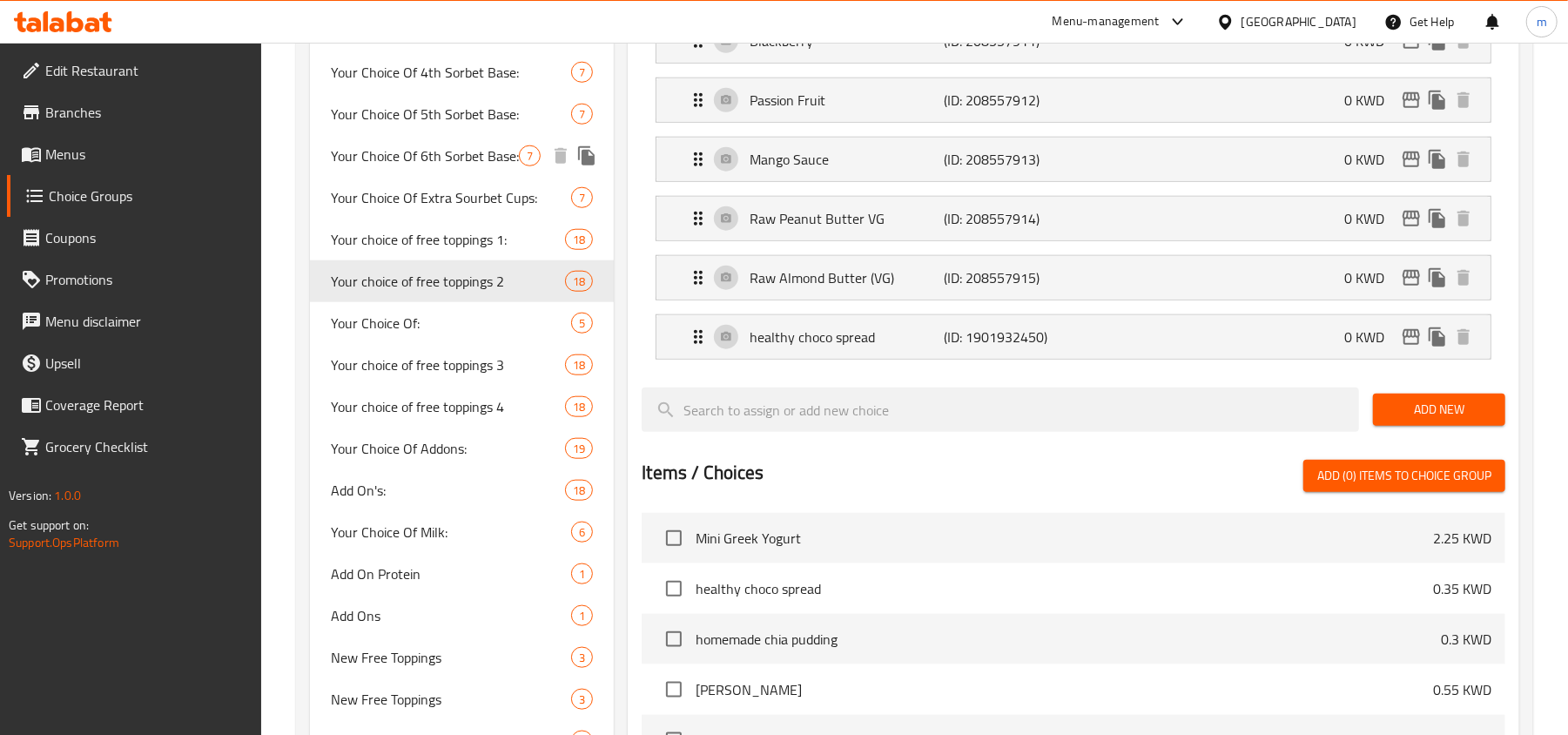
scroll to position [1161, 0]
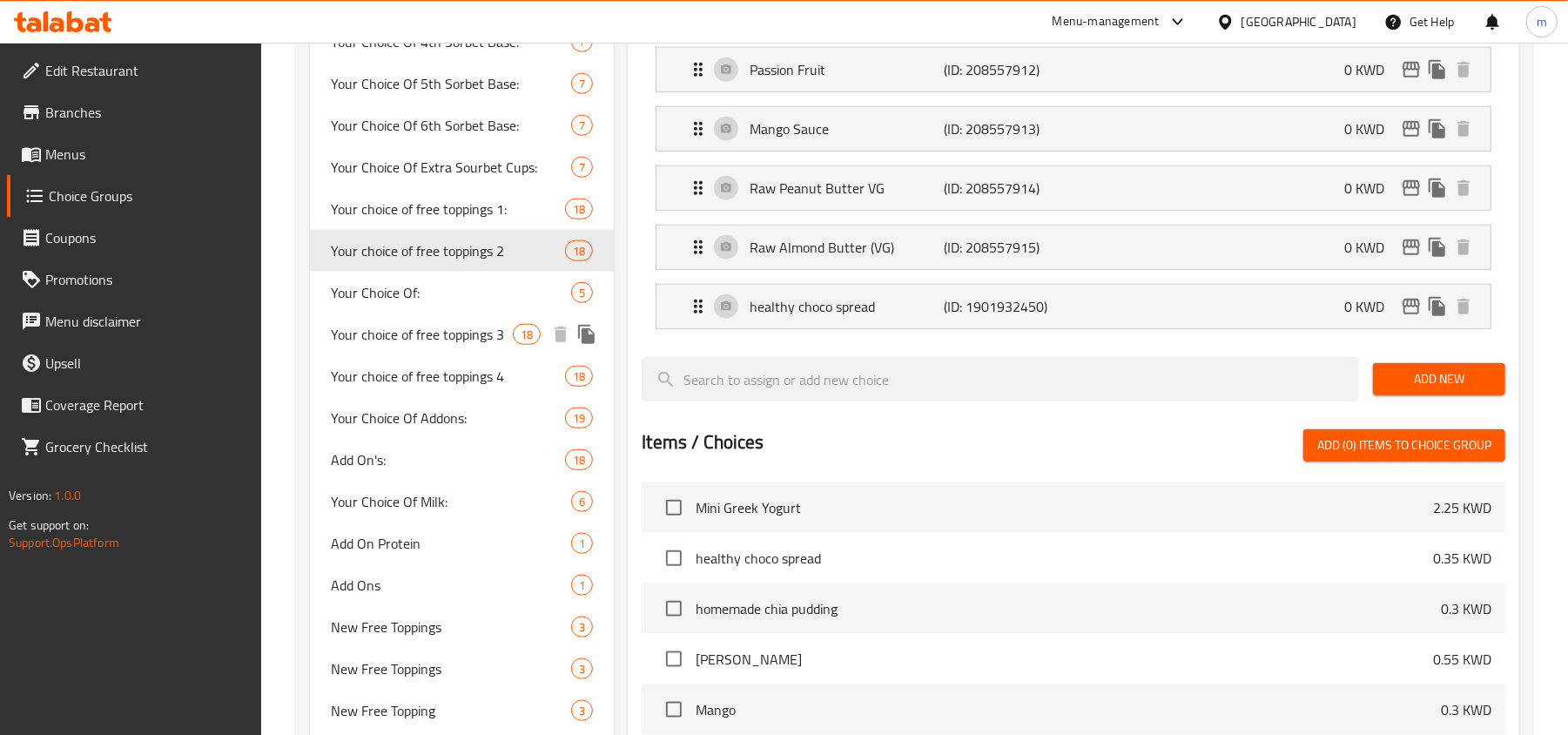
drag, startPoint x: 446, startPoint y: 345, endPoint x: 559, endPoint y: 315, distance: 116.9
click at [446, 345] on span "Your choice of free toppings 3" at bounding box center [421, 335] width 182 height 21
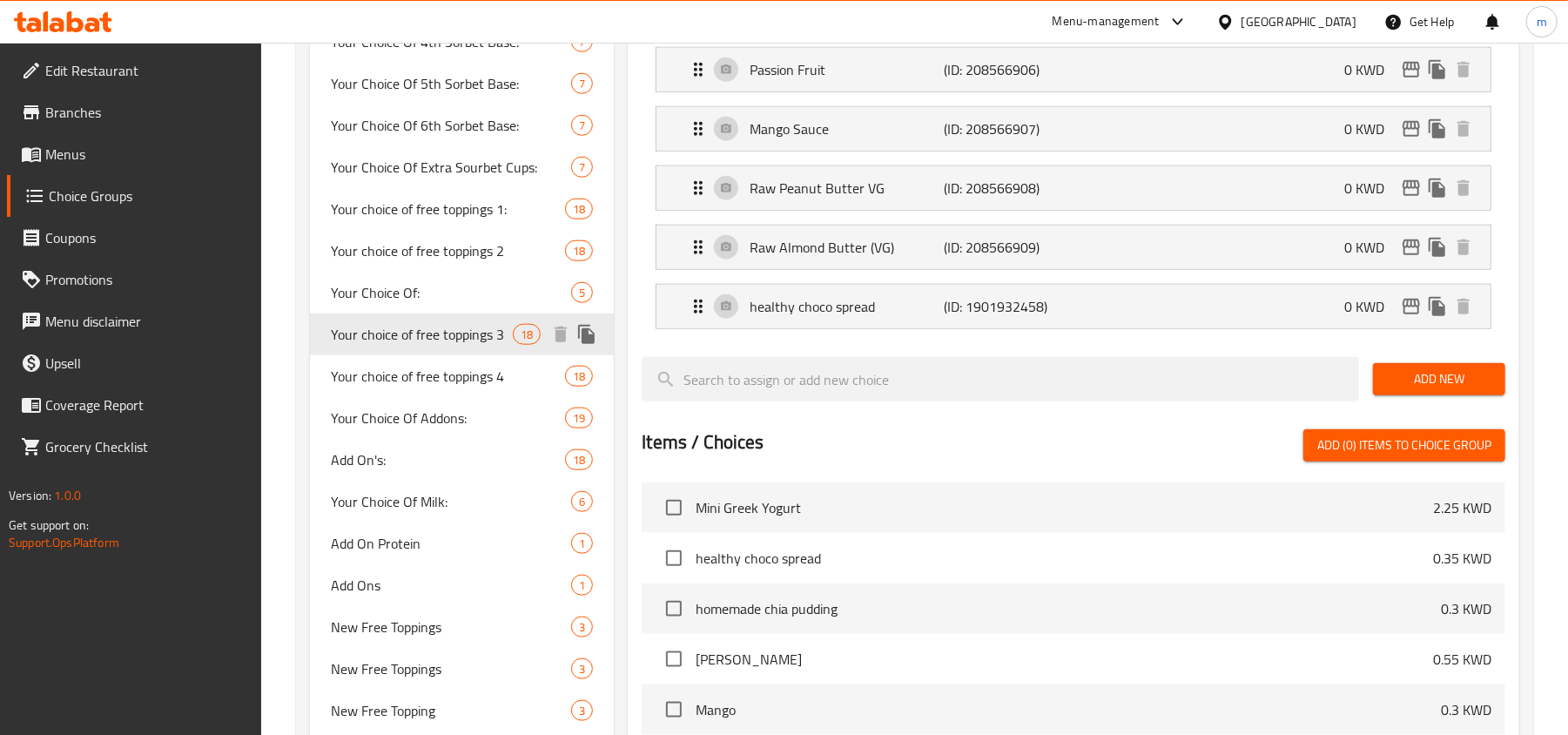
type input "Your choice of free toppings 3"
type input "اختيارك من إضافات مجانية 3"
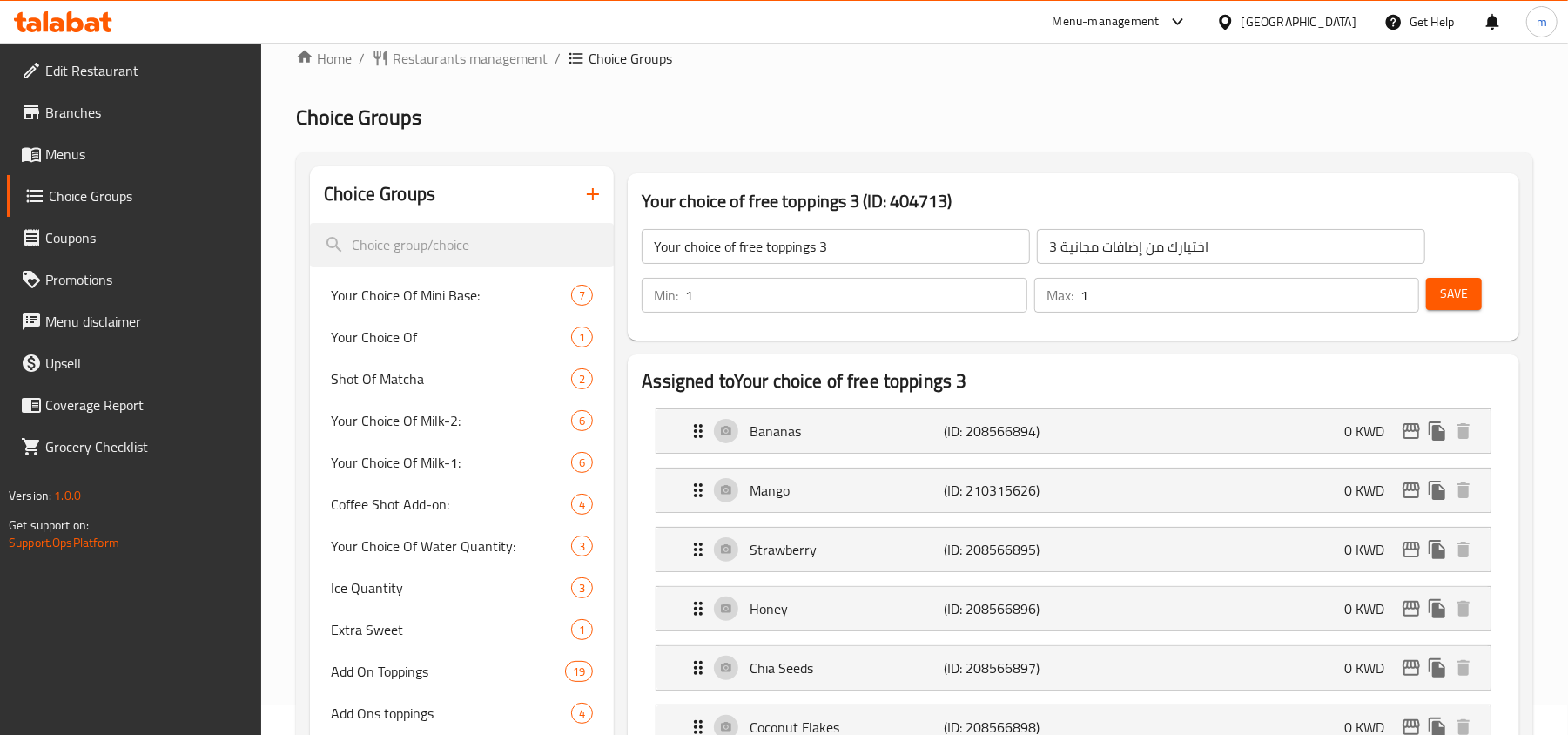
scroll to position [0, 0]
